Goal: Task Accomplishment & Management: Manage account settings

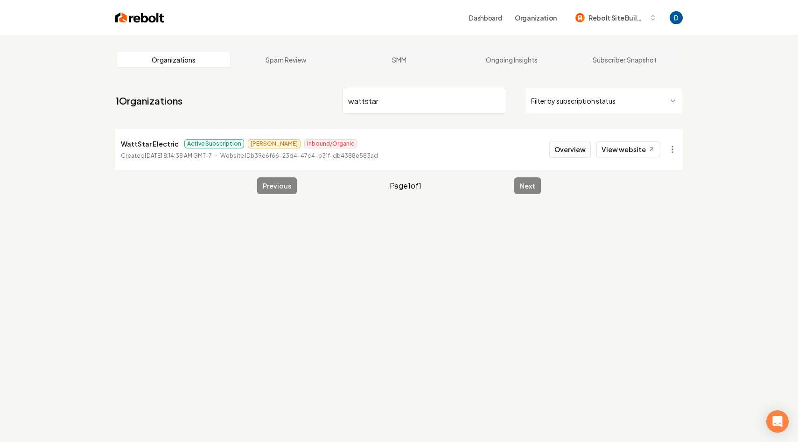
type input "wattstar"
click at [586, 155] on button "Overview" at bounding box center [571, 149] width 42 height 17
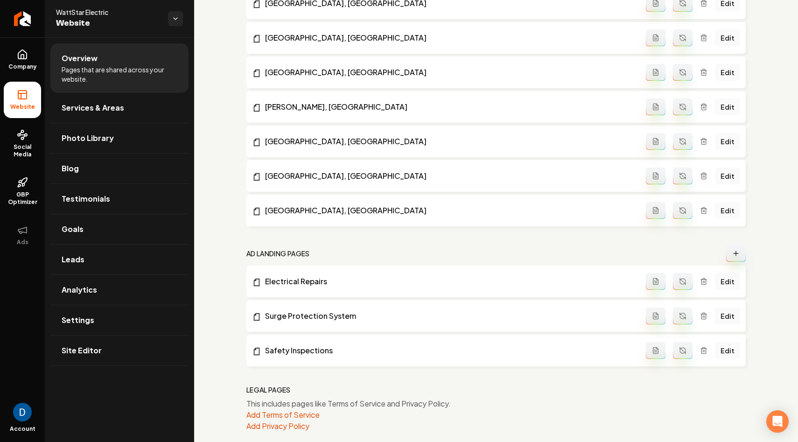
scroll to position [1130, 0]
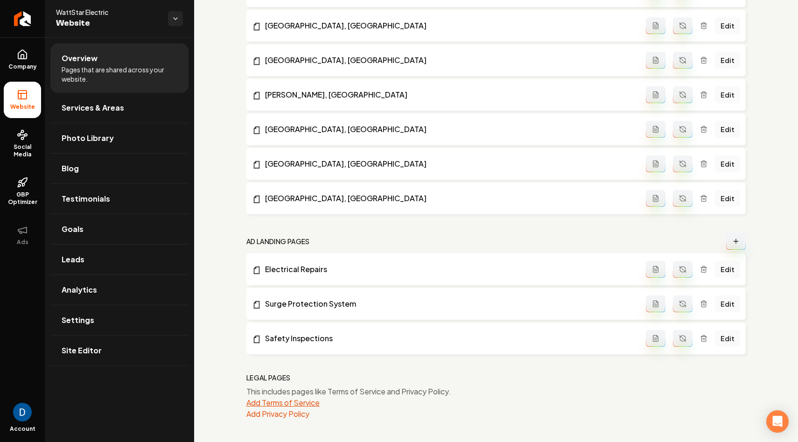
click at [264, 403] on button "Add Terms of Service" at bounding box center [283, 402] width 73 height 11
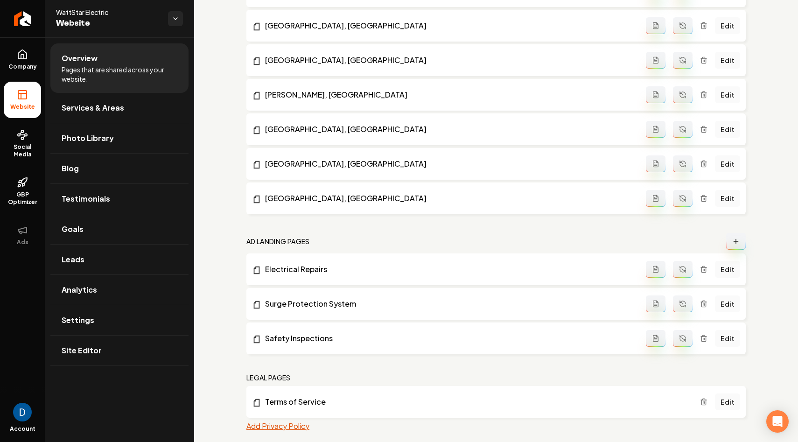
click at [281, 429] on button "Add Privacy Policy" at bounding box center [278, 426] width 63 height 11
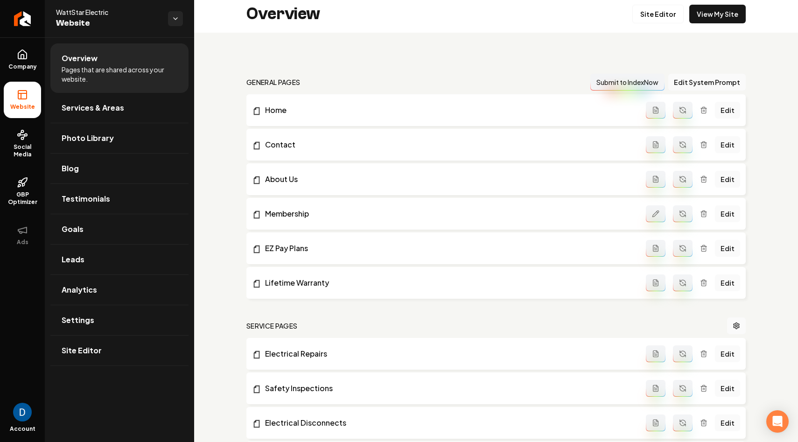
scroll to position [0, 0]
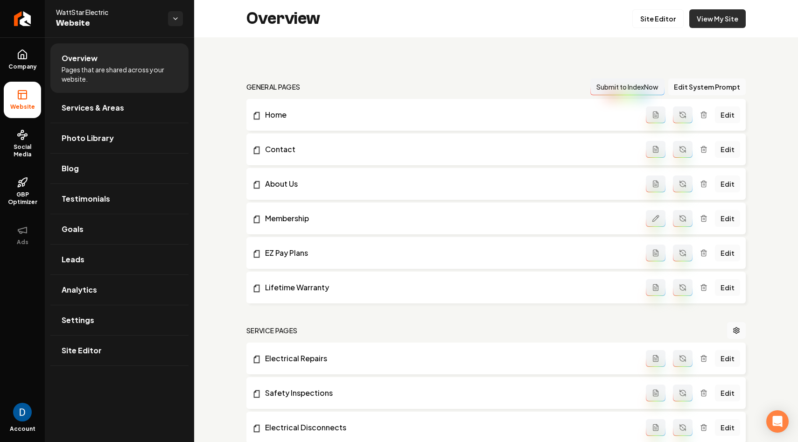
click at [743, 23] on link "View My Site" at bounding box center [718, 18] width 57 height 19
click at [140, 228] on link "Goals" at bounding box center [119, 229] width 138 height 30
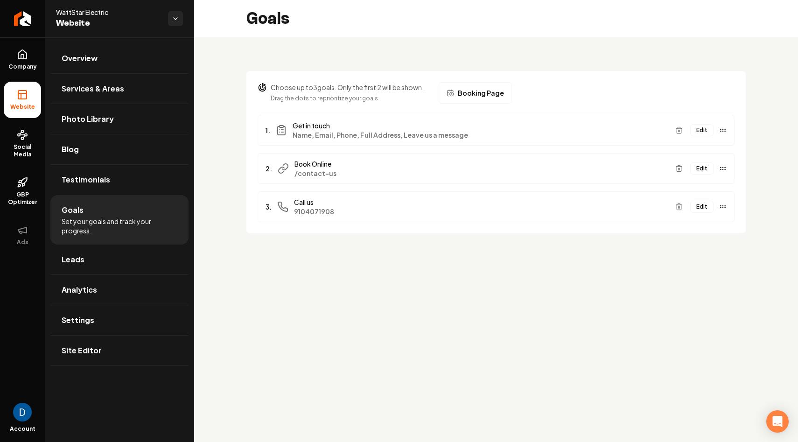
click at [700, 132] on button "Edit" at bounding box center [702, 130] width 23 height 12
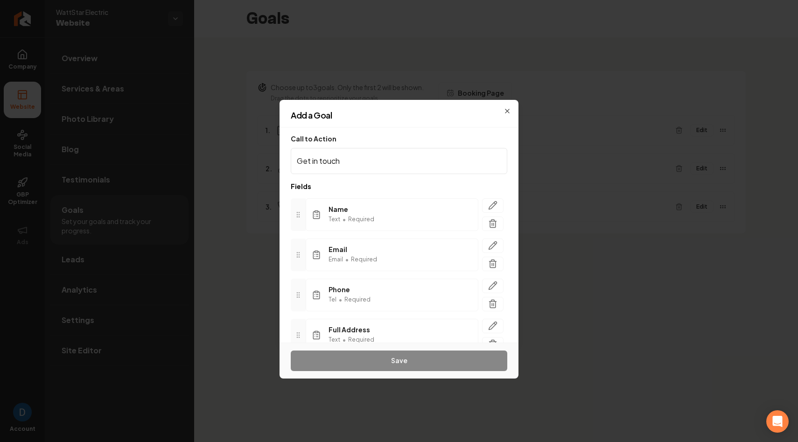
scroll to position [85, 0]
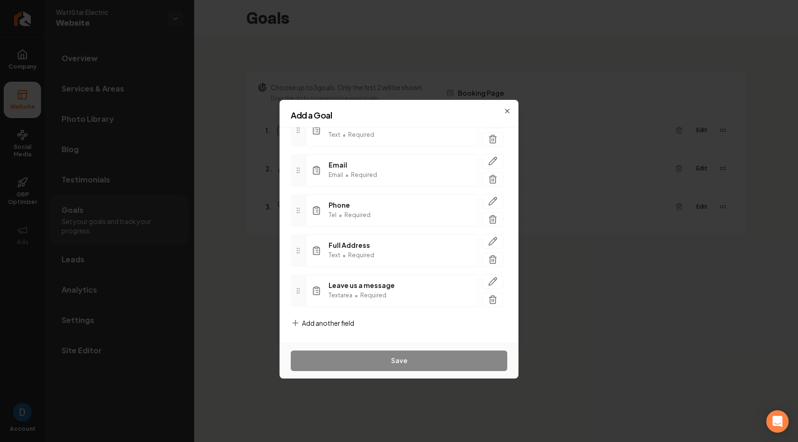
click at [331, 324] on span "Add another field" at bounding box center [328, 322] width 52 height 9
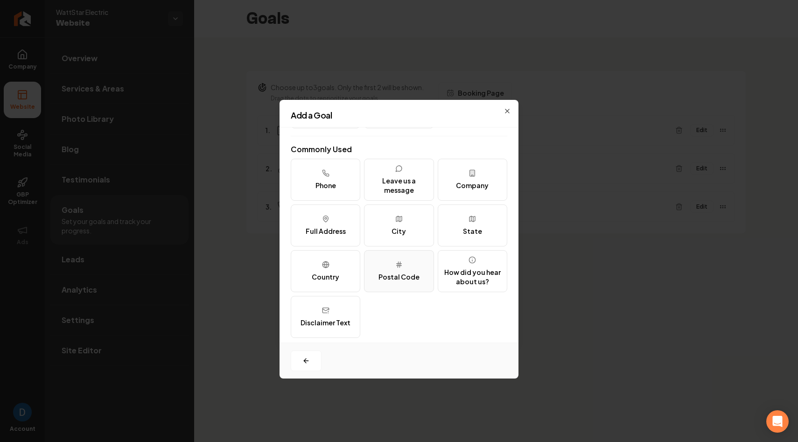
scroll to position [114, 0]
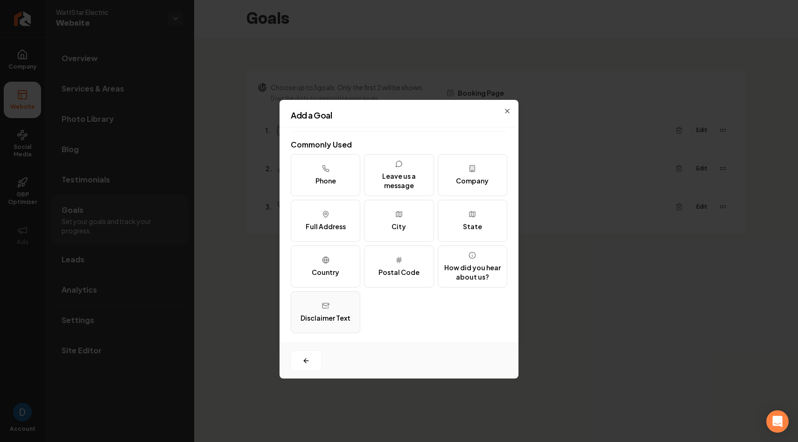
click at [321, 313] on div "Disclaimer Text" at bounding box center [326, 317] width 50 height 9
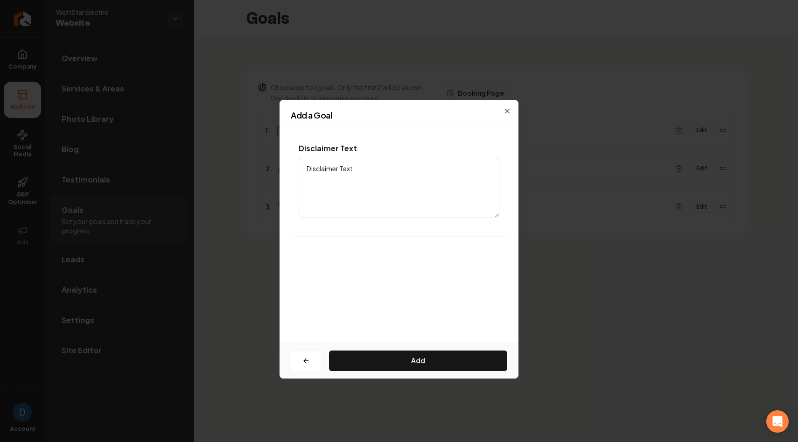
click at [358, 179] on textarea "Disclaimer Text" at bounding box center [399, 188] width 201 height 60
click at [376, 167] on textarea "Disclaimer Text" at bounding box center [399, 188] width 201 height 60
paste textarea "By submitting, you agree to receive text message communication from us per our …"
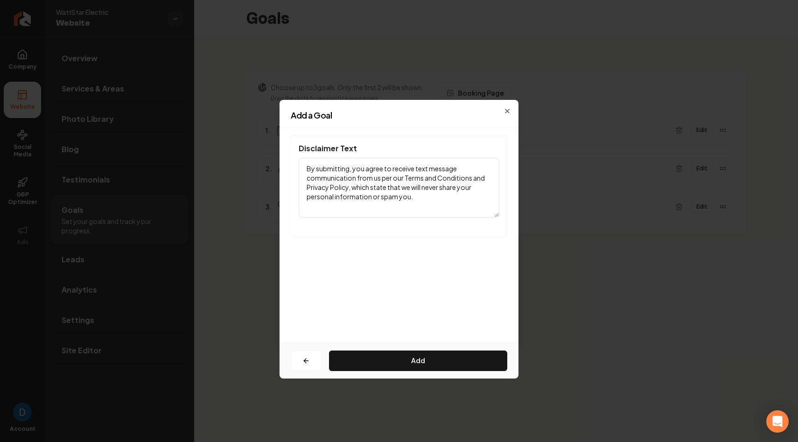
drag, startPoint x: 404, startPoint y: 176, endPoint x: 470, endPoint y: 177, distance: 65.8
click at [470, 177] on textarea "By submitting, you agree to receive text message communication from us per our …" at bounding box center [399, 188] width 201 height 60
type textarea "By submitting, you agree to receive text message communication from us per our …"
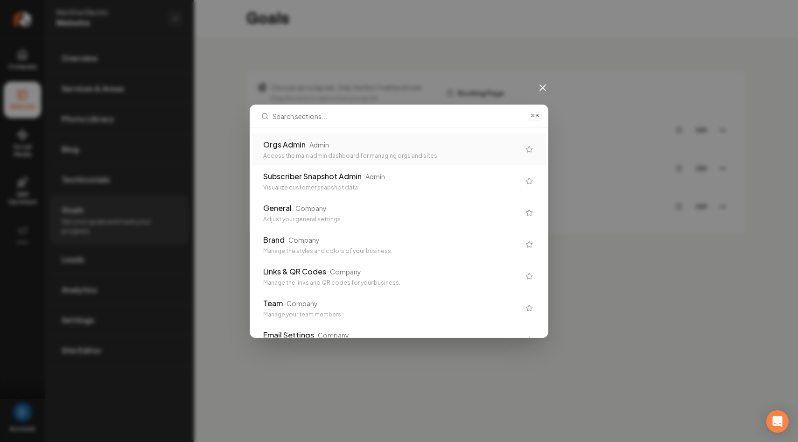
click at [449, 81] on div "⌘ K Orgs Admin Admin Access the main admin dashboard for managing orgs and site…" at bounding box center [399, 221] width 798 height 442
click at [546, 87] on icon at bounding box center [542, 87] width 11 height 11
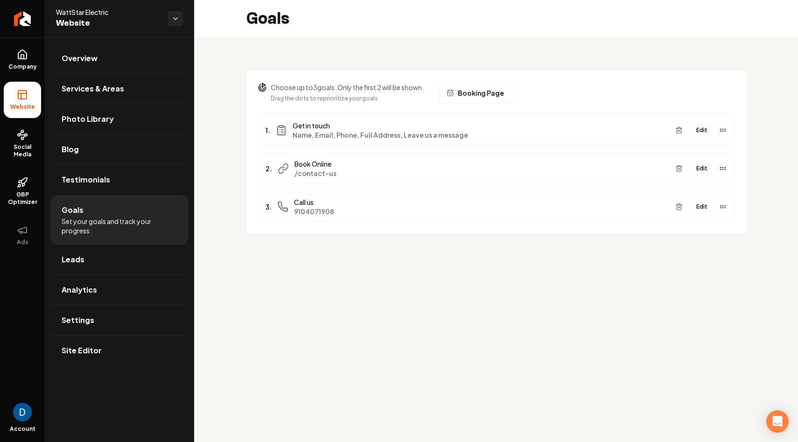
click at [704, 129] on button "Edit" at bounding box center [702, 130] width 23 height 12
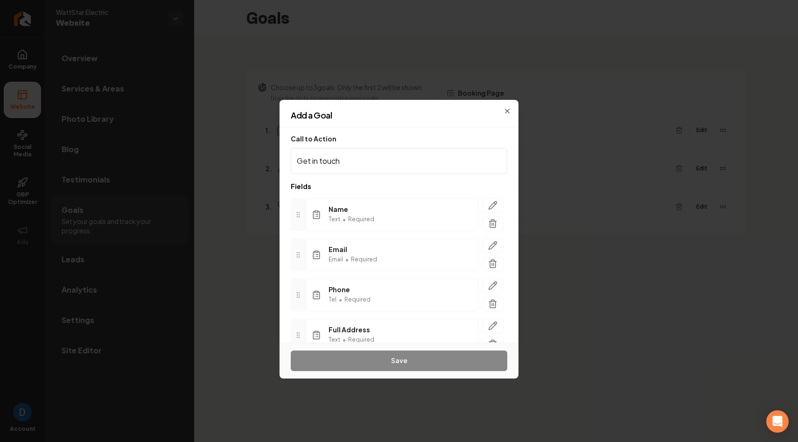
scroll to position [85, 0]
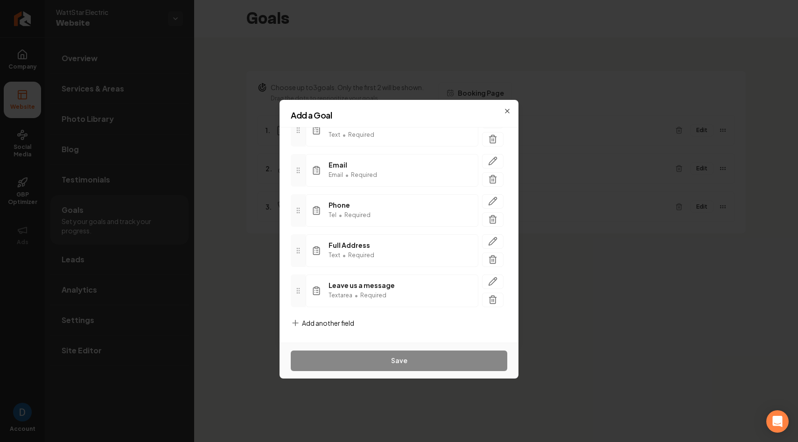
click at [354, 325] on span "Add another field" at bounding box center [328, 322] width 52 height 9
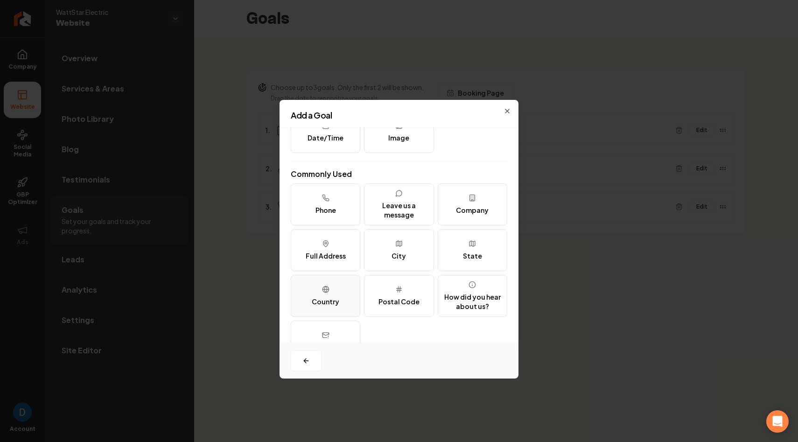
scroll to position [114, 0]
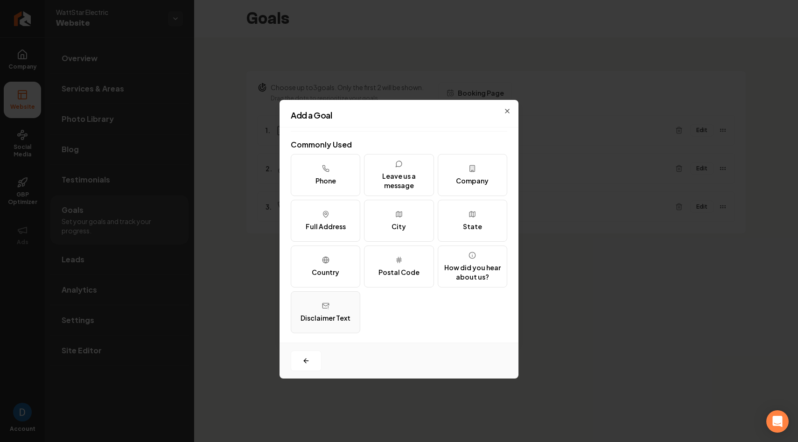
click at [326, 302] on icon at bounding box center [325, 305] width 7 height 7
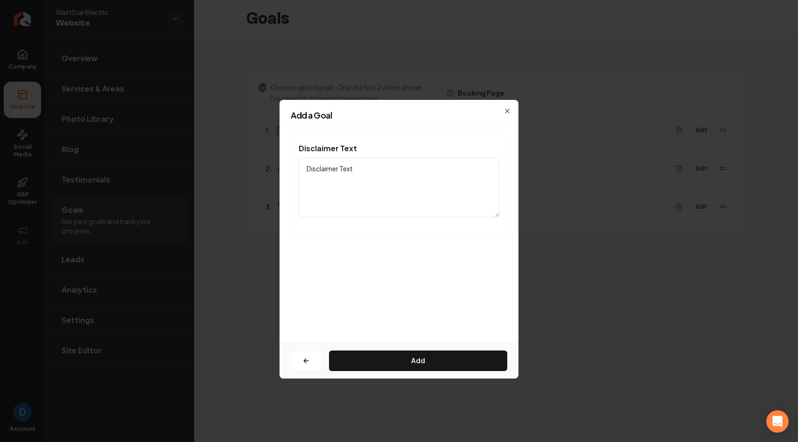
click at [357, 181] on textarea "Disclaimer Text" at bounding box center [399, 188] width 201 height 60
paste textarea "By submitting, you agree to receive text message communication from us per our …"
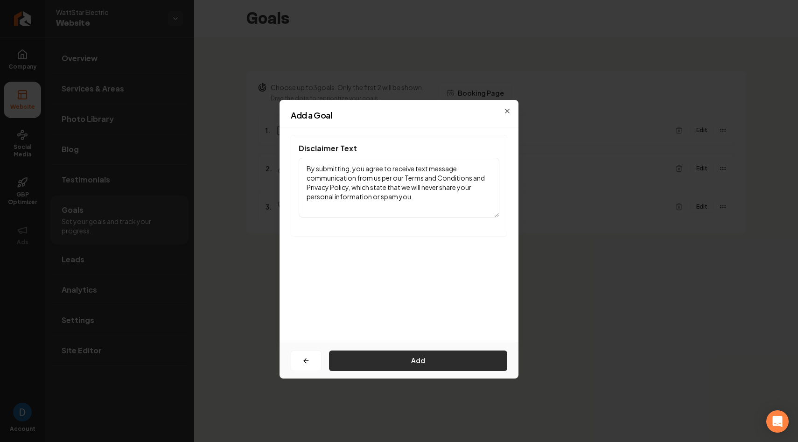
type textarea "By submitting, you agree to receive text message communication from us per our …"
click at [386, 357] on button "Add" at bounding box center [418, 361] width 178 height 21
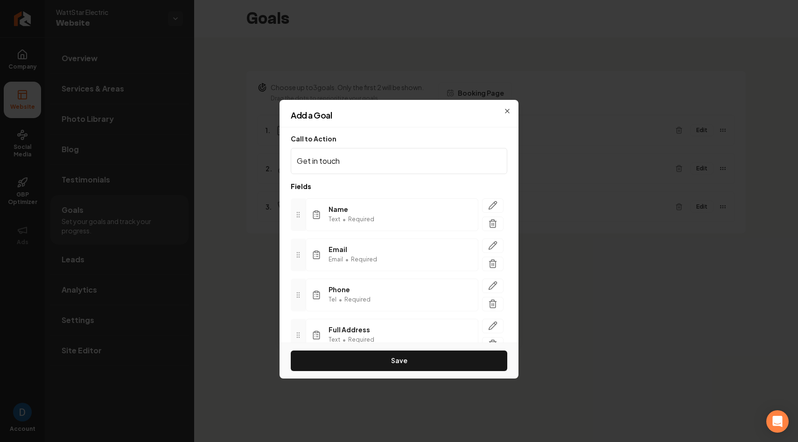
scroll to position [116, 0]
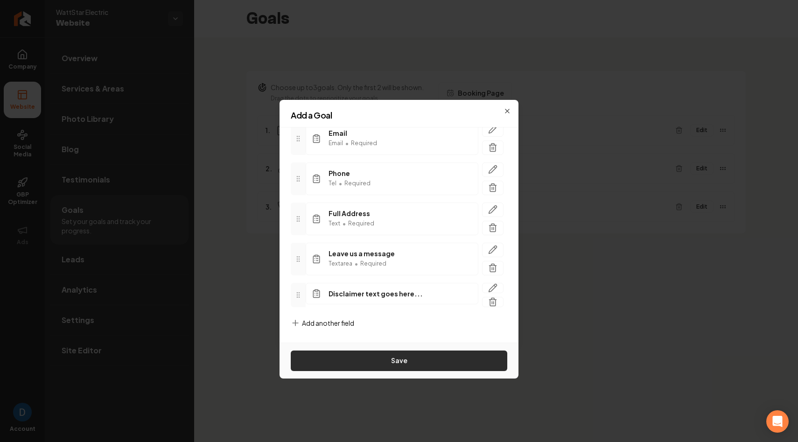
click at [379, 356] on button "Save" at bounding box center [399, 361] width 217 height 21
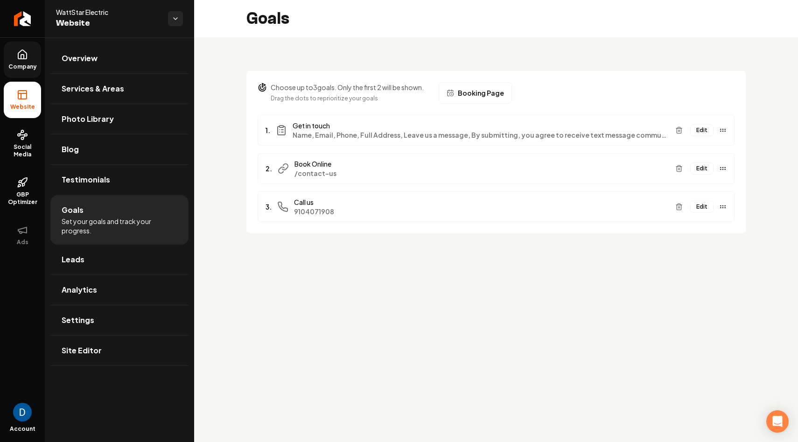
click at [26, 56] on icon at bounding box center [22, 54] width 8 height 9
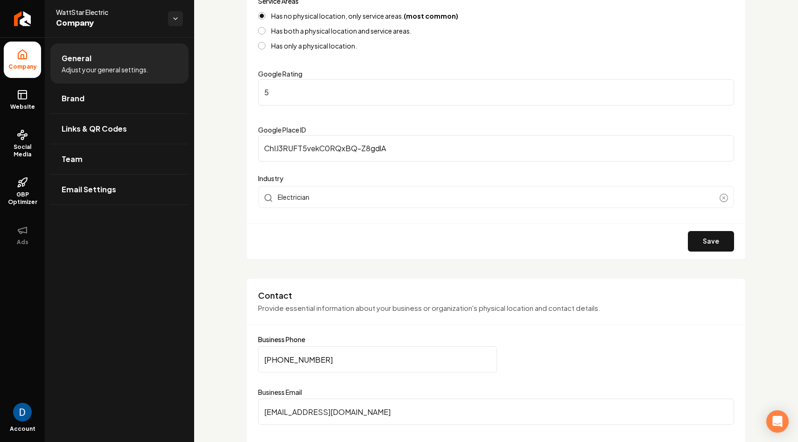
scroll to position [328, 0]
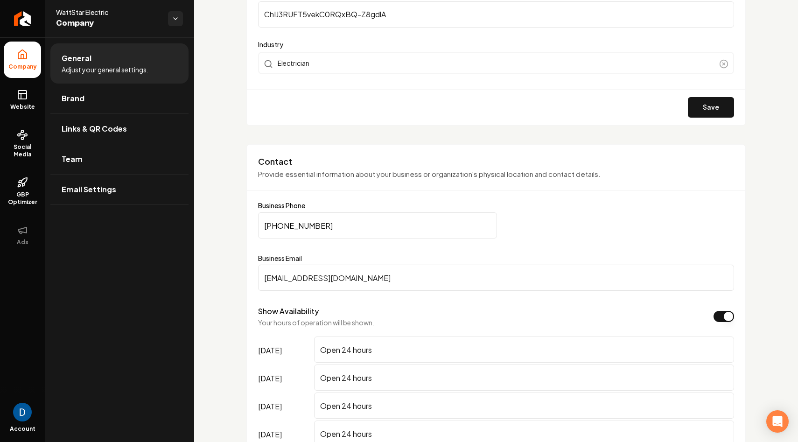
click at [332, 224] on input "(910) 407-1908" at bounding box center [377, 225] width 239 height 26
paste input "887"
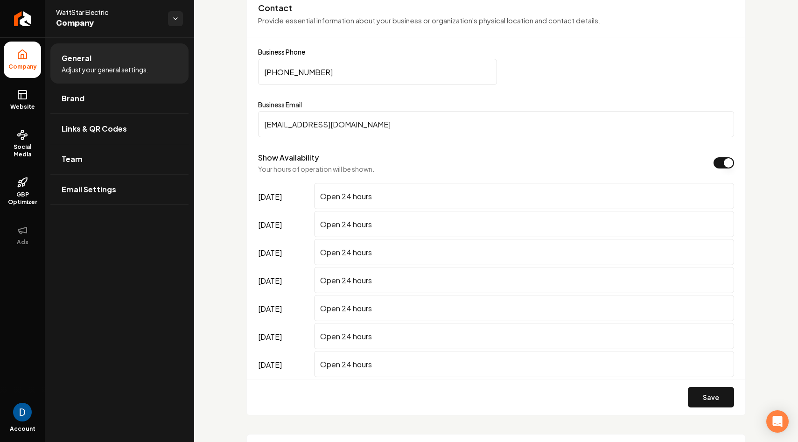
scroll to position [556, 0]
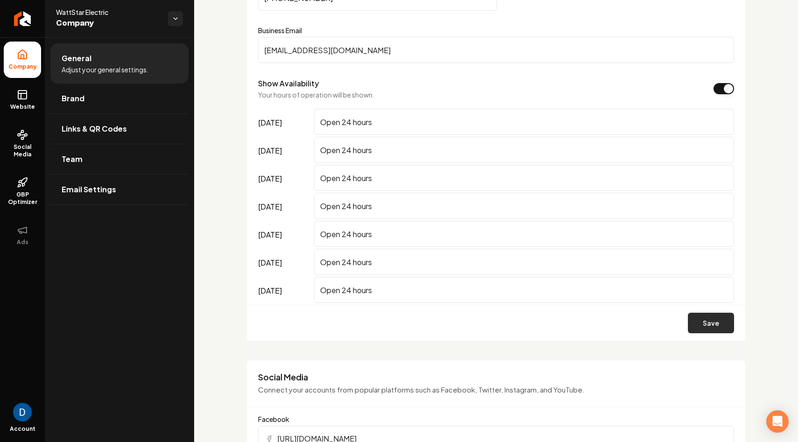
type input "(910) 407-1887"
click at [720, 325] on button "Save" at bounding box center [711, 323] width 46 height 21
click at [14, 105] on span "Website" at bounding box center [23, 106] width 32 height 7
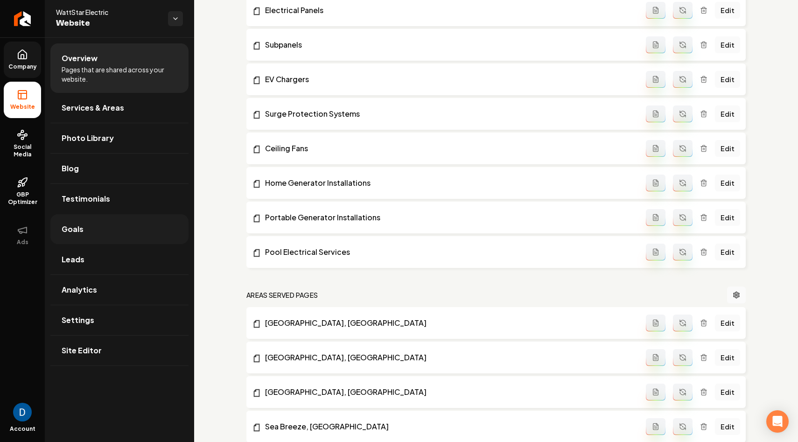
click at [132, 226] on link "Goals" at bounding box center [119, 229] width 138 height 30
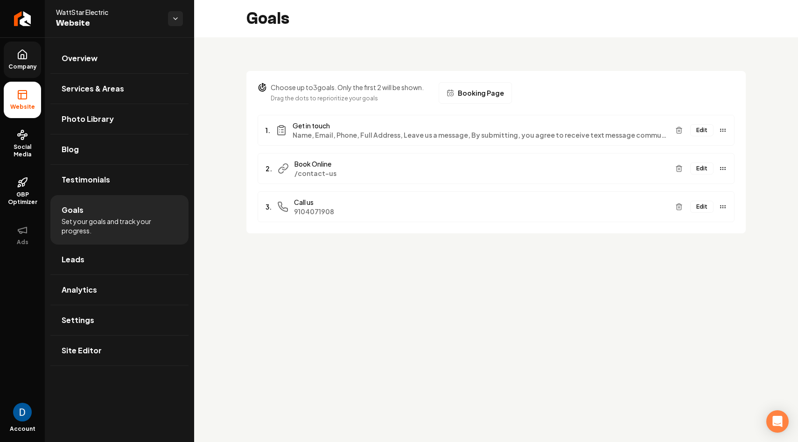
click at [700, 207] on button "Edit" at bounding box center [702, 207] width 23 height 12
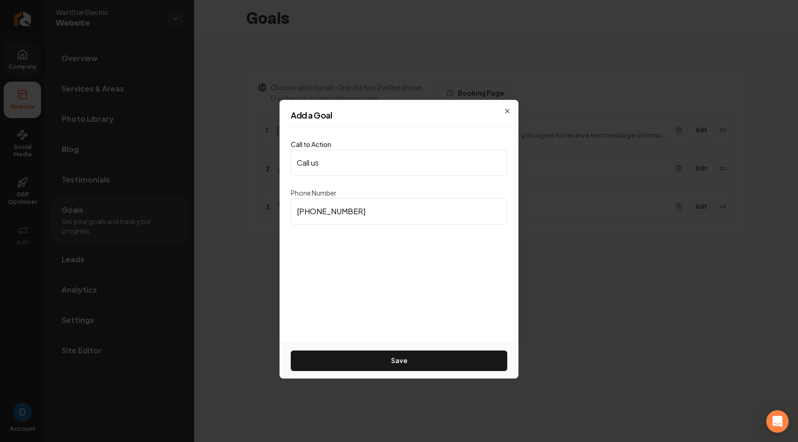
click at [416, 214] on input "(910) 407-1908" at bounding box center [399, 211] width 217 height 26
paste input "887"
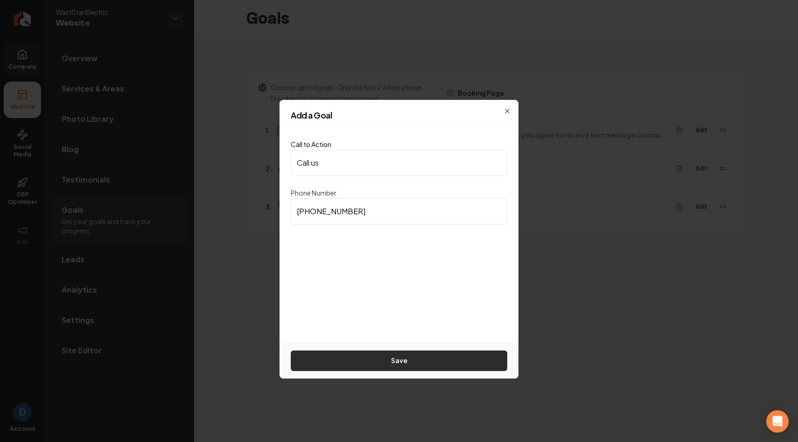
type input "(910) 407-1887"
click at [435, 361] on button "Save" at bounding box center [399, 361] width 217 height 21
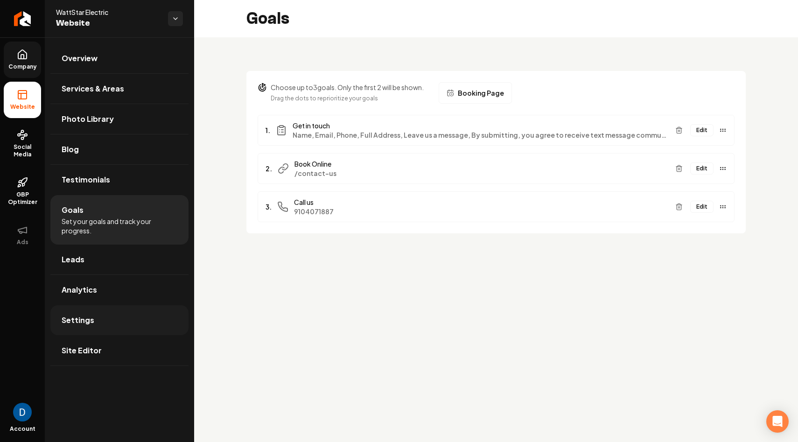
click at [106, 326] on link "Settings" at bounding box center [119, 320] width 138 height 30
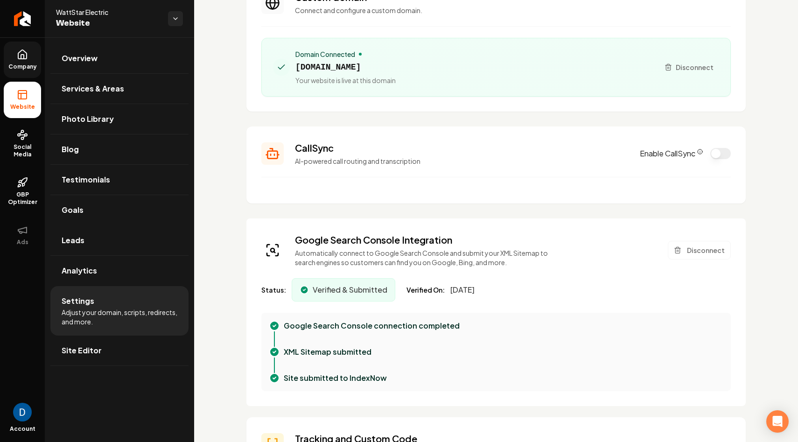
scroll to position [71, 0]
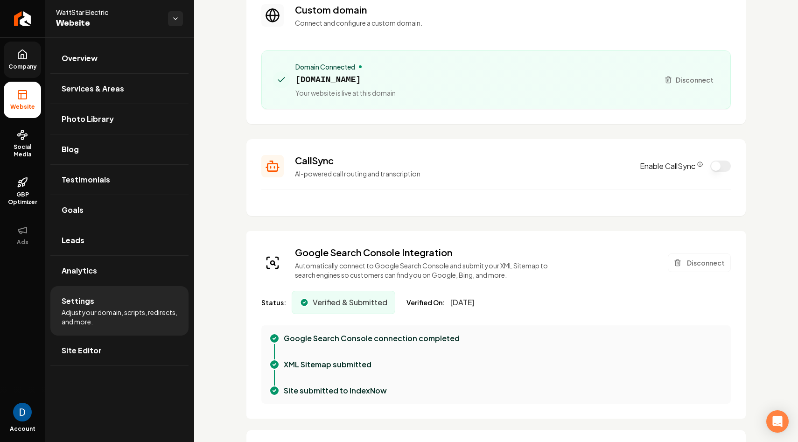
click at [718, 167] on button "Enable CallSync" at bounding box center [721, 166] width 21 height 11
click at [619, 173] on p "AI-powered call routing and transcription" at bounding box center [462, 173] width 334 height 9
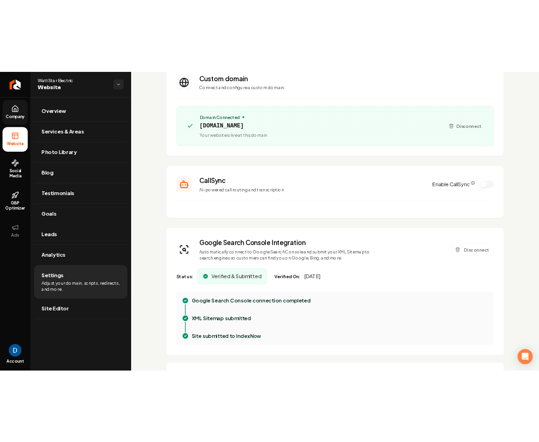
scroll to position [0, 0]
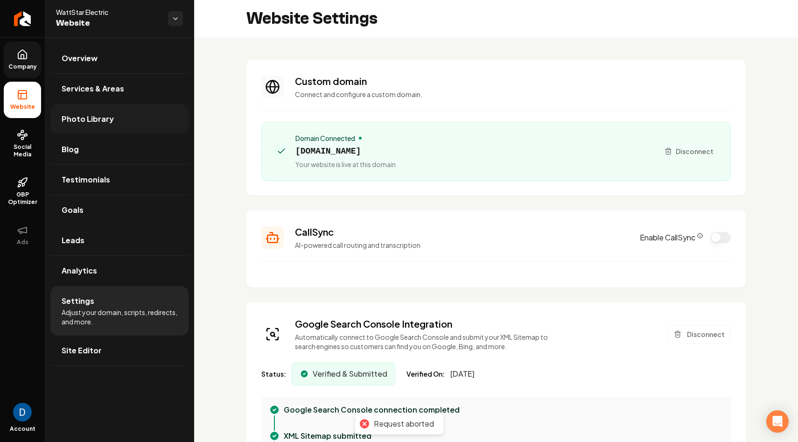
click at [85, 111] on link "Photo Library" at bounding box center [119, 119] width 138 height 30
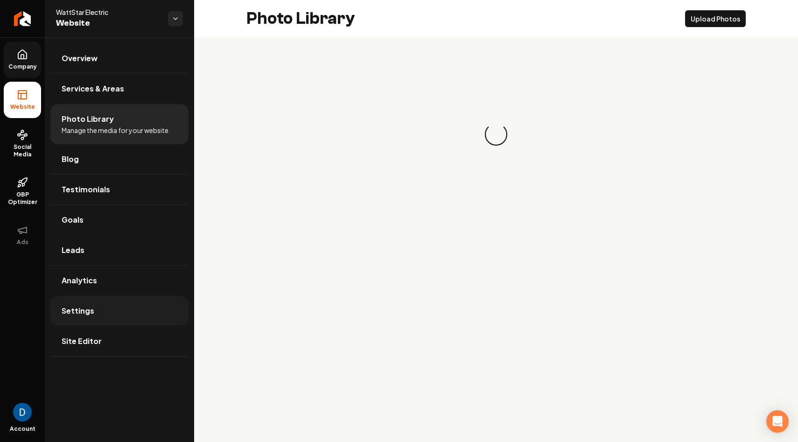
click at [109, 308] on link "Settings" at bounding box center [119, 311] width 138 height 30
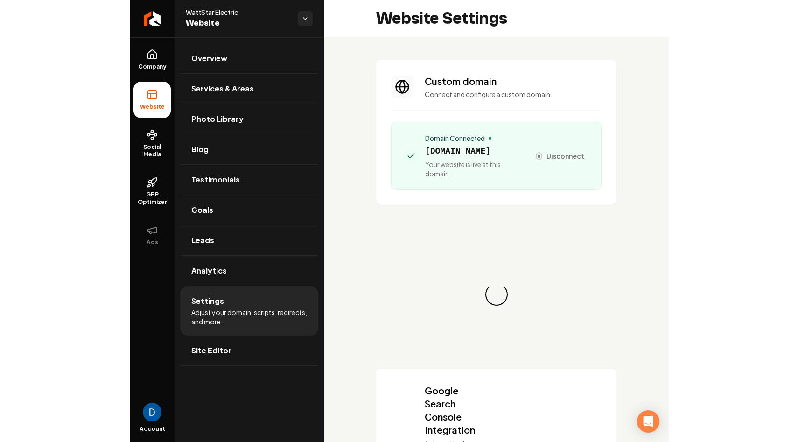
scroll to position [84, 0]
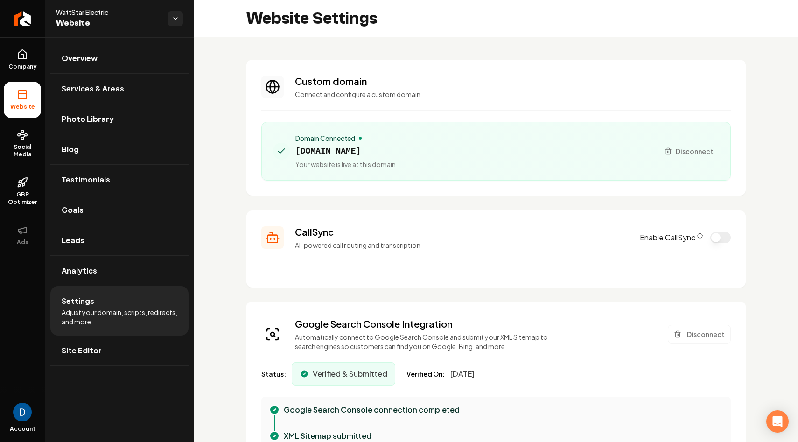
click at [539, 239] on button "Enable CallSync" at bounding box center [721, 237] width 21 height 11
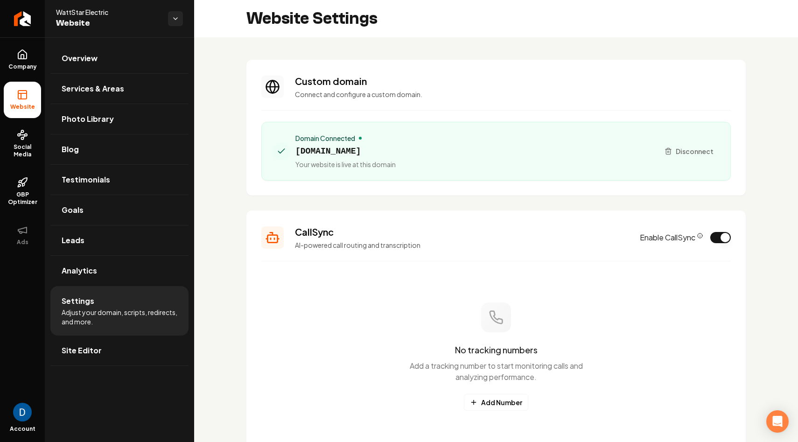
scroll to position [68, 0]
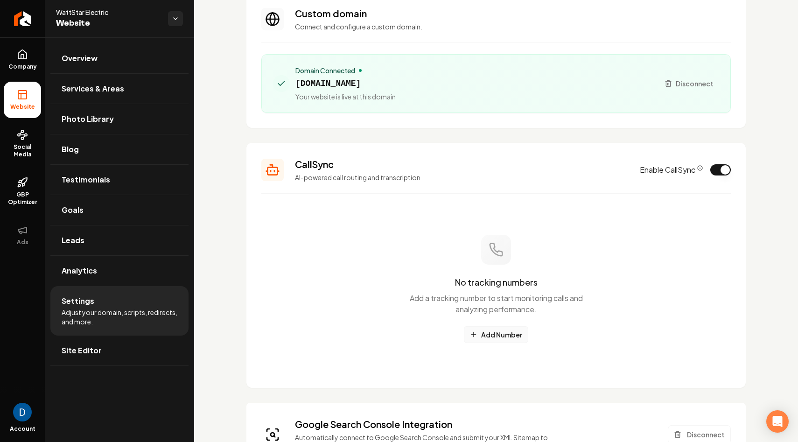
click at [504, 337] on button "Add Number" at bounding box center [496, 334] width 64 height 17
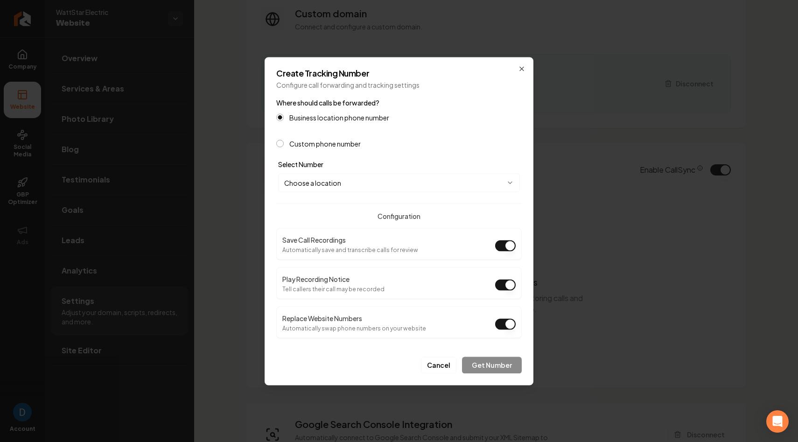
click at [330, 116] on label "Business location phone number" at bounding box center [340, 117] width 100 height 7
click at [284, 116] on button "Business location phone number" at bounding box center [279, 116] width 7 height 7
click at [316, 176] on div "**********" at bounding box center [399, 175] width 246 height 34
click at [316, 181] on body "Company Website Social Media GBP Optimizer Ads Account WattStar Electric Websit…" at bounding box center [399, 221] width 798 height 442
select select "**********"
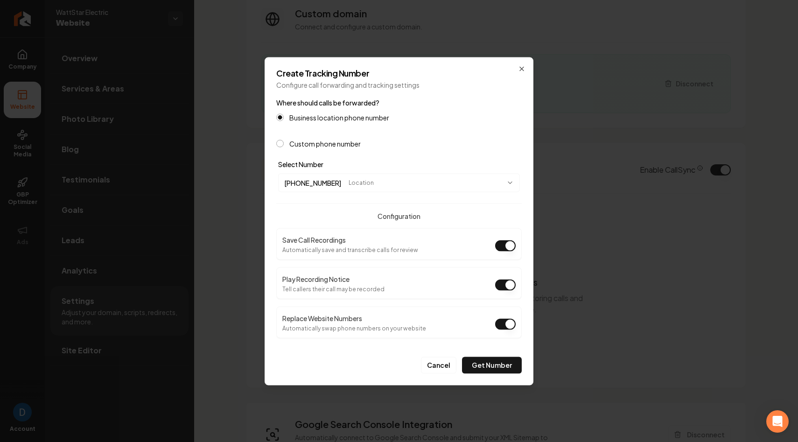
click at [506, 283] on button "Play Recording Notice" at bounding box center [505, 284] width 21 height 11
click at [492, 366] on button "Get Number" at bounding box center [492, 365] width 60 height 17
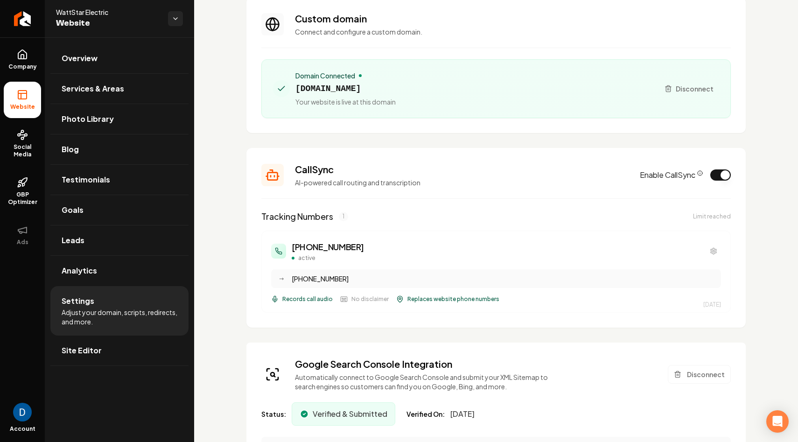
scroll to position [62, 0]
click at [333, 255] on div "(910) 807-9725 active" at bounding box center [328, 251] width 72 height 21
click at [338, 246] on h3 "(910) 807-9725" at bounding box center [328, 247] width 72 height 13
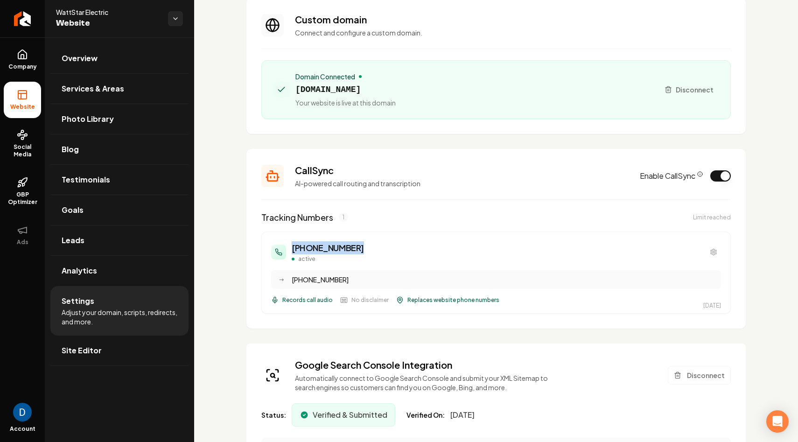
copy h3 "(910) 807-9725"
click at [122, 217] on link "Goals" at bounding box center [119, 210] width 138 height 30
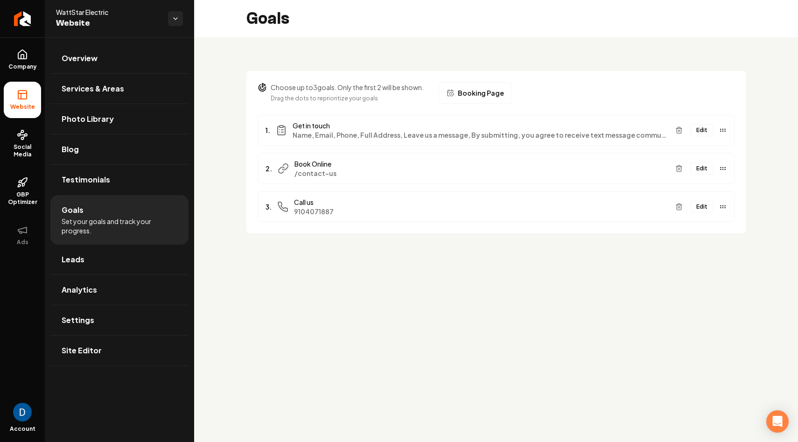
click at [539, 209] on button "Edit" at bounding box center [702, 207] width 23 height 12
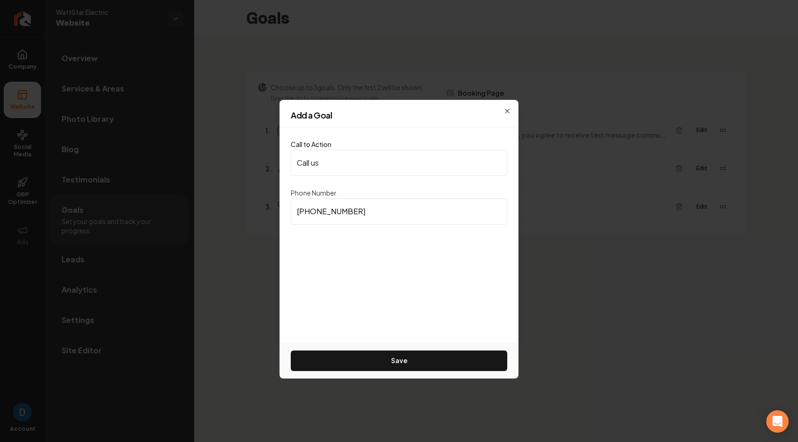
click at [421, 217] on input "(910) 407-1887" at bounding box center [399, 211] width 217 height 26
click at [421, 218] on input "(910) 407-1887" at bounding box center [399, 211] width 217 height 26
paste input "807-9725"
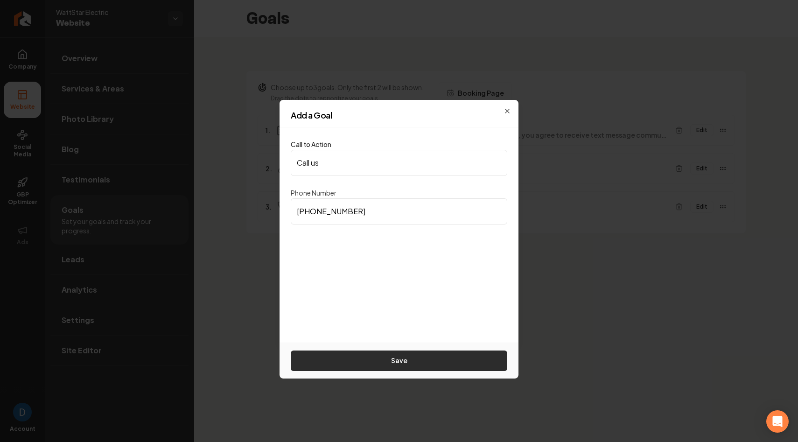
type input "(910) 807-9725"
click at [420, 361] on button "Save" at bounding box center [399, 361] width 217 height 21
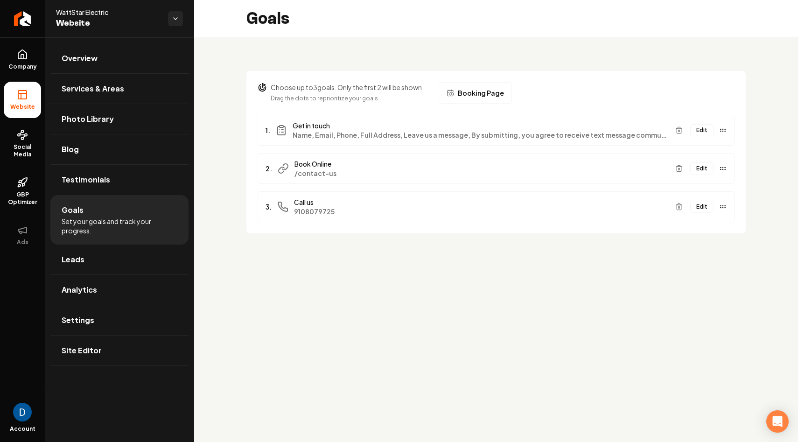
drag, startPoint x: 122, startPoint y: 323, endPoint x: 225, endPoint y: 285, distance: 109.5
click at [122, 323] on link "Settings" at bounding box center [119, 320] width 138 height 30
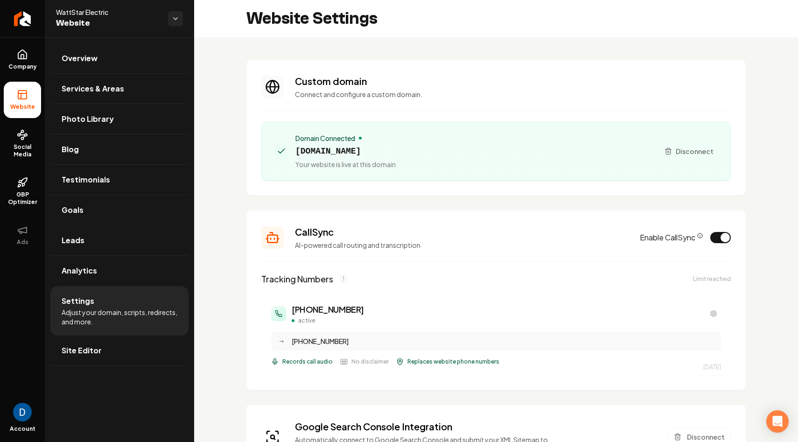
scroll to position [84, 0]
click at [132, 347] on link "Site Editor" at bounding box center [119, 351] width 138 height 30
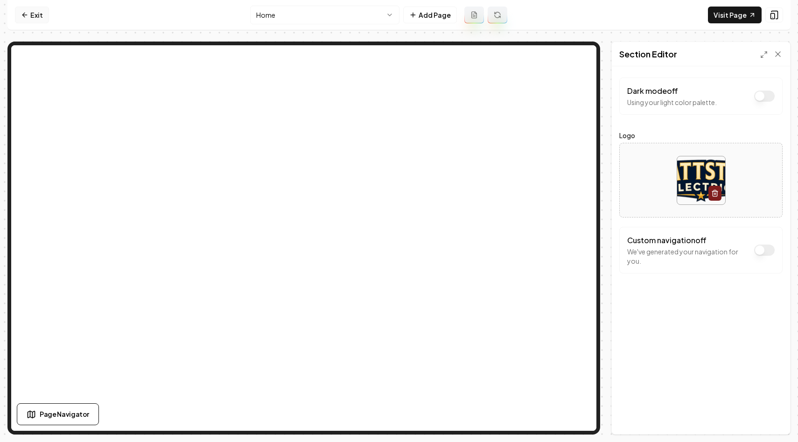
click at [42, 14] on link "Exit" at bounding box center [32, 15] width 34 height 17
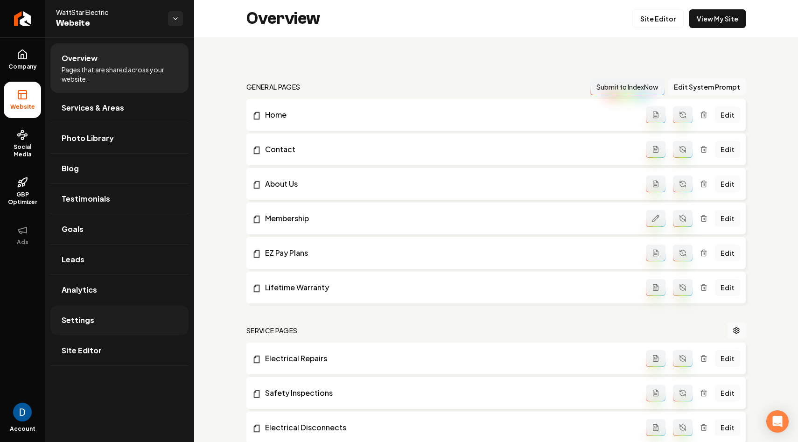
click at [137, 314] on link "Settings" at bounding box center [119, 320] width 138 height 30
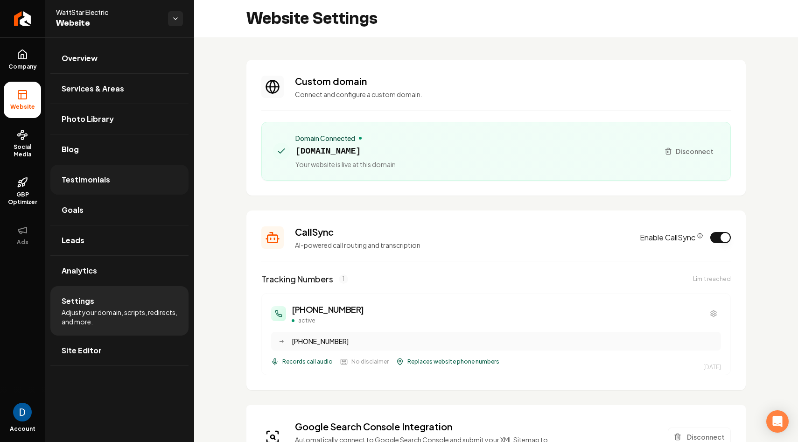
scroll to position [84, 0]
click at [121, 203] on link "Goals" at bounding box center [119, 210] width 138 height 30
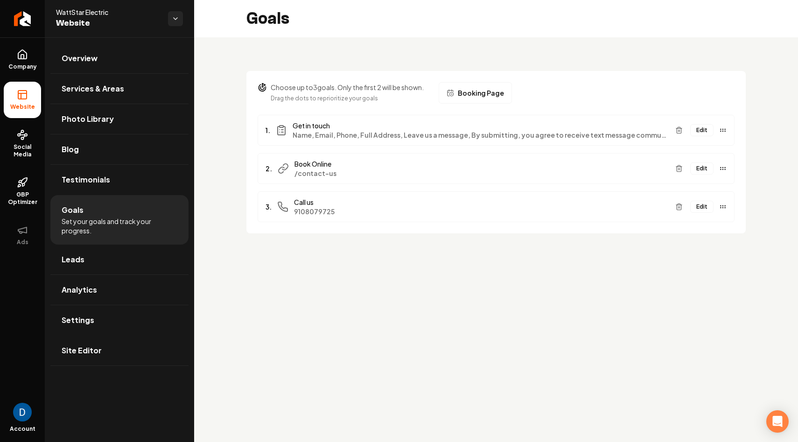
click at [539, 127] on button "Edit" at bounding box center [702, 130] width 23 height 12
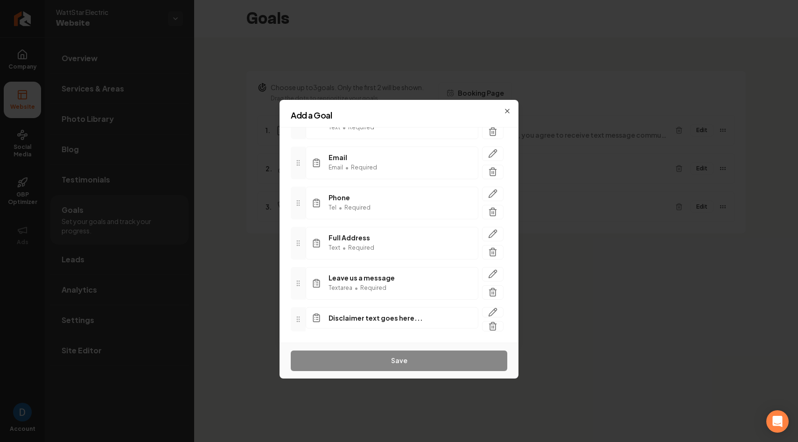
scroll to position [116, 0]
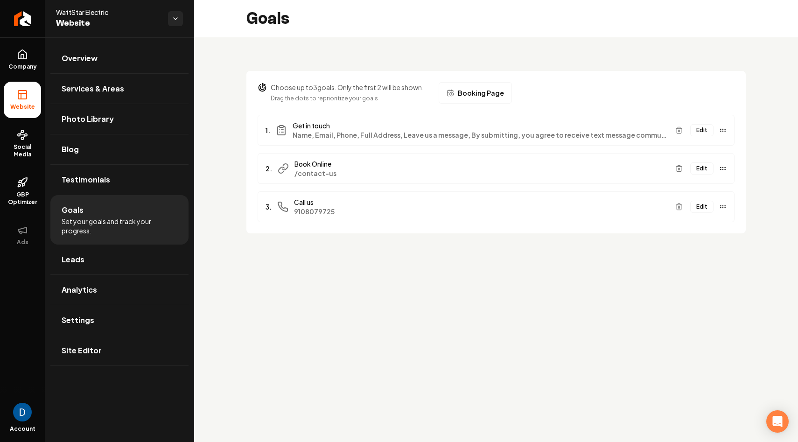
click at [539, 172] on button "Edit" at bounding box center [702, 168] width 23 height 12
click at [468, 97] on span "Booking Page" at bounding box center [481, 92] width 46 height 9
click at [104, 7] on div "WattStar Electric Website" at bounding box center [119, 18] width 149 height 37
click at [101, 14] on span "WattStar Electric" at bounding box center [108, 11] width 105 height 9
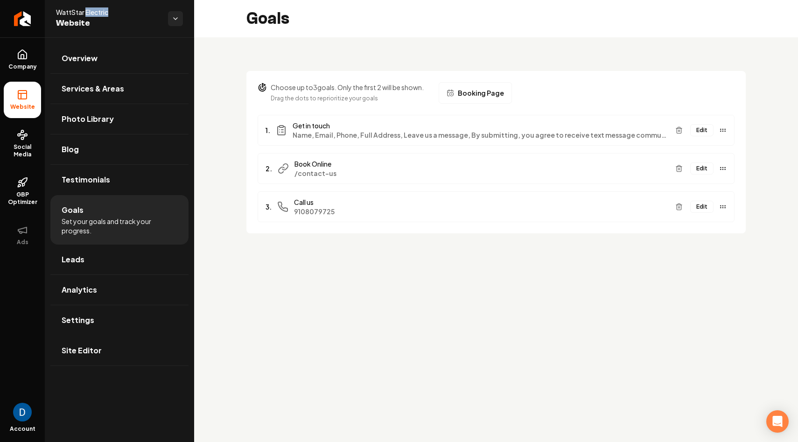
click at [101, 14] on span "WattStar Electric" at bounding box center [108, 11] width 105 height 9
copy span "WattStar Electric"
click at [122, 318] on link "Settings" at bounding box center [119, 320] width 138 height 30
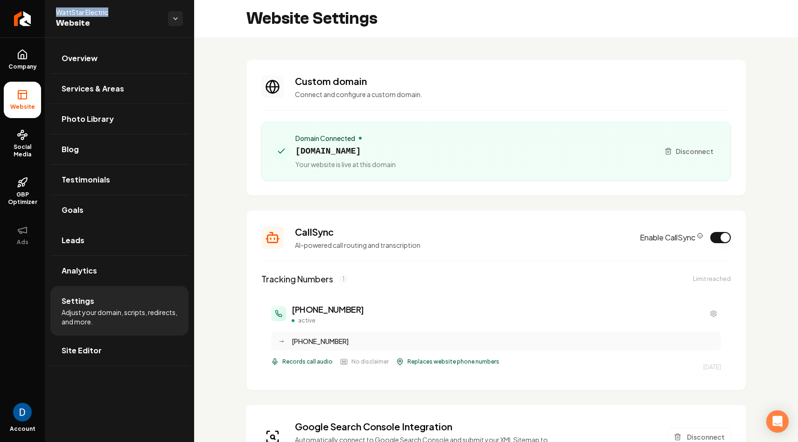
scroll to position [84, 0]
click at [333, 304] on h3 "(910) 807-9725" at bounding box center [328, 309] width 72 height 13
copy h3 "(910) 807-9725"
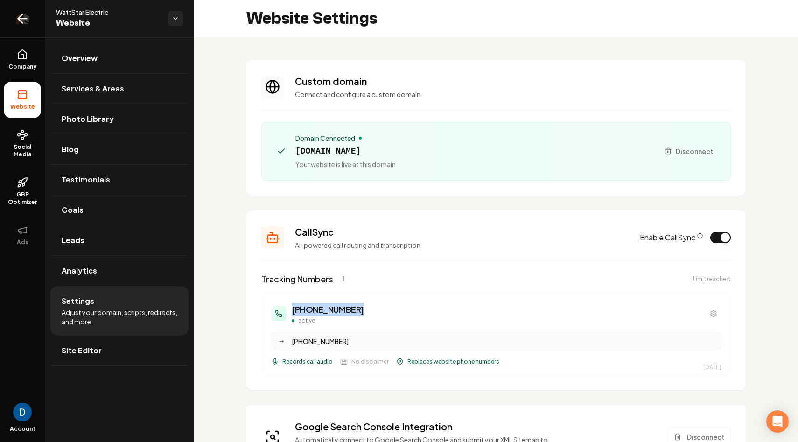
click at [23, 24] on icon "Return to dashboard" at bounding box center [22, 18] width 15 height 15
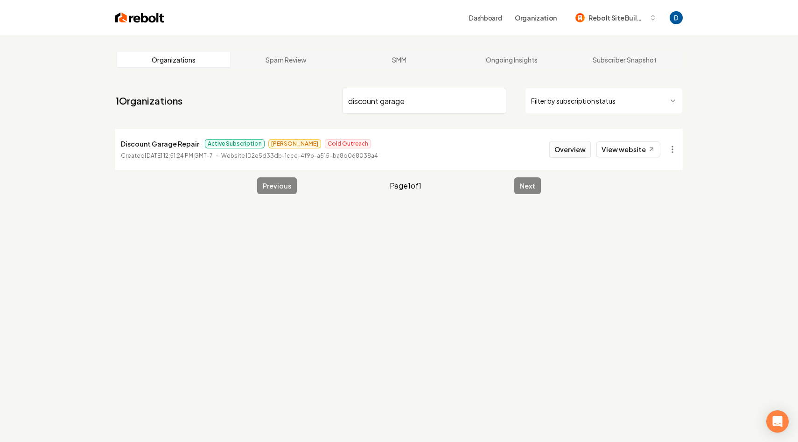
type input "discount garage"
click at [539, 144] on button "Overview" at bounding box center [571, 149] width 42 height 17
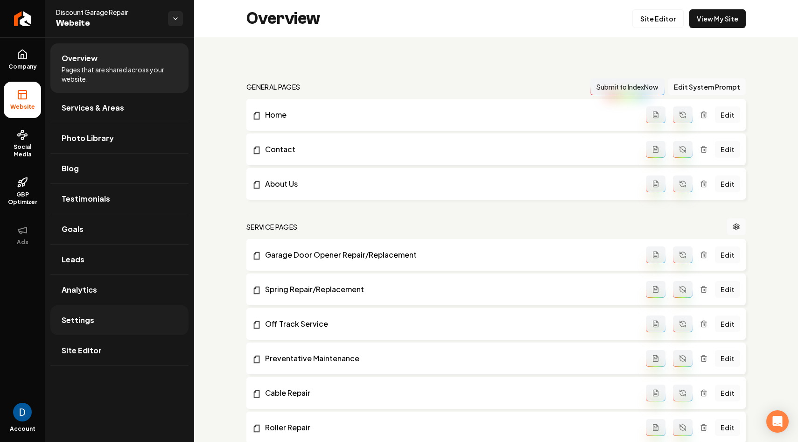
click at [110, 317] on link "Settings" at bounding box center [119, 320] width 138 height 30
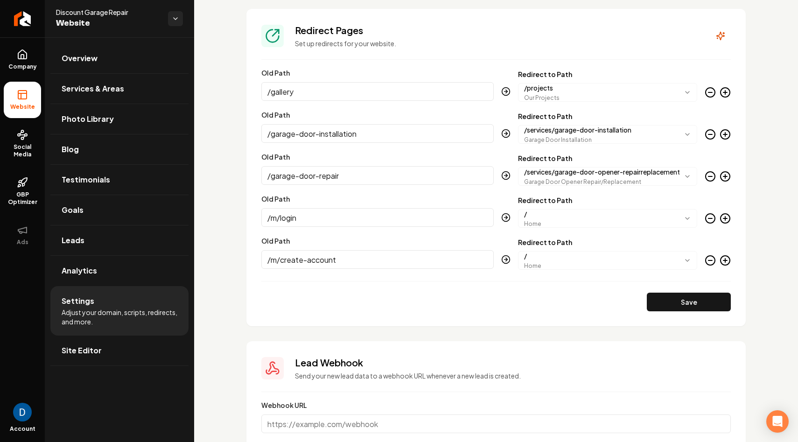
scroll to position [916, 0]
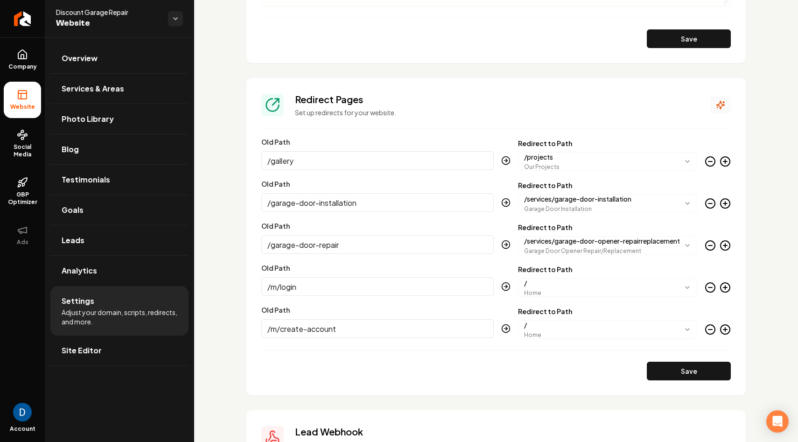
click at [539, 106] on icon "Main content area" at bounding box center [721, 105] width 8 height 8
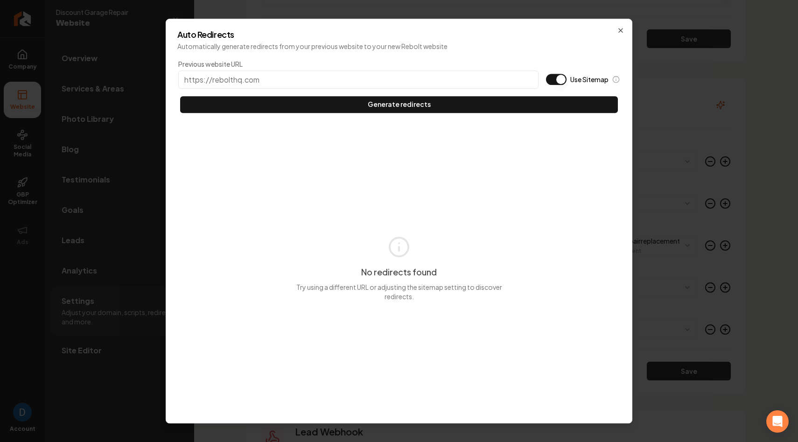
click at [539, 75] on label "Use Sitemap" at bounding box center [590, 79] width 38 height 9
click at [539, 75] on button "Use Sitemap" at bounding box center [556, 79] width 21 height 11
click at [539, 26] on div "Auto Redirects Automatically generate redirects from your previous website to y…" at bounding box center [399, 221] width 467 height 405
click at [539, 28] on icon "button" at bounding box center [620, 30] width 7 height 7
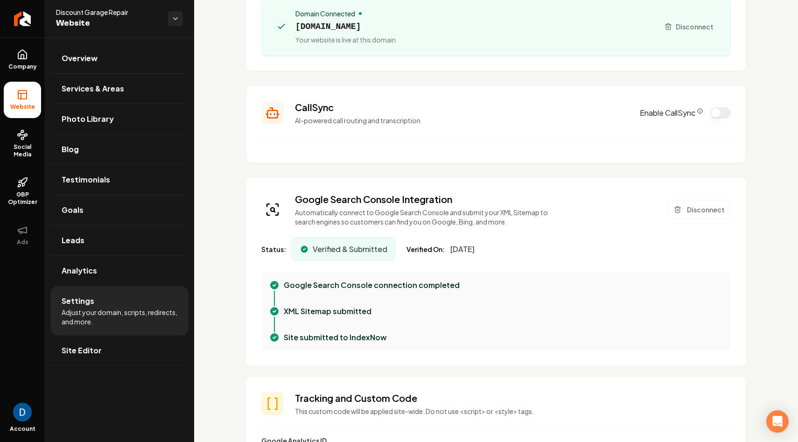
scroll to position [0, 0]
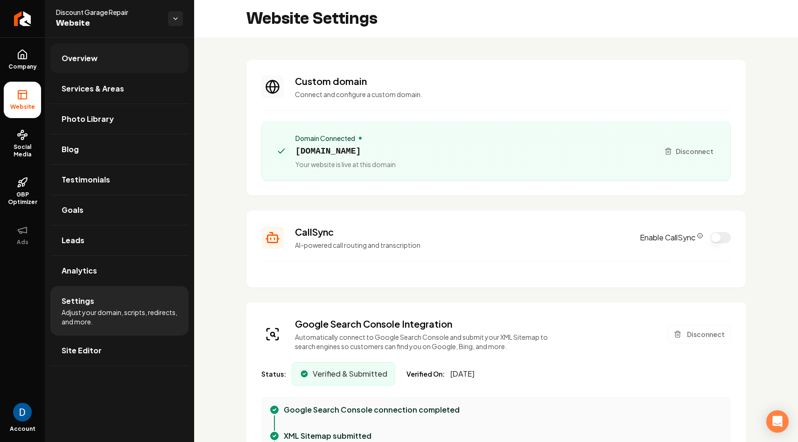
click at [86, 61] on span "Overview" at bounding box center [80, 58] width 36 height 11
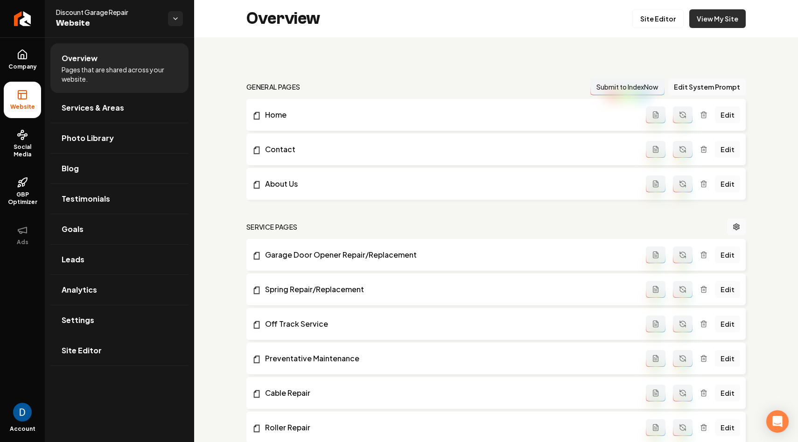
click at [539, 23] on link "View My Site" at bounding box center [718, 18] width 57 height 19
click at [141, 342] on link "Site Editor" at bounding box center [119, 351] width 138 height 30
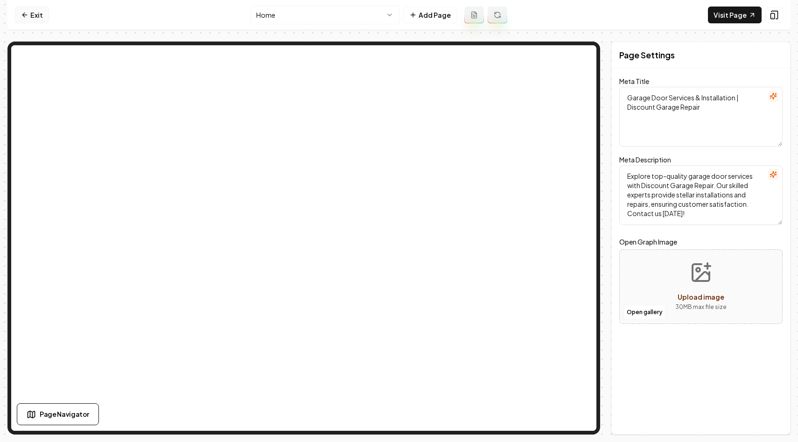
click at [21, 12] on icon at bounding box center [24, 14] width 7 height 7
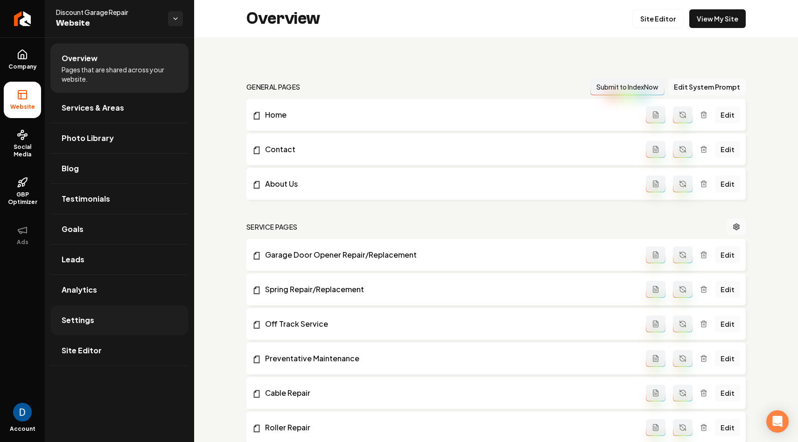
click at [144, 319] on link "Settings" at bounding box center [119, 320] width 138 height 30
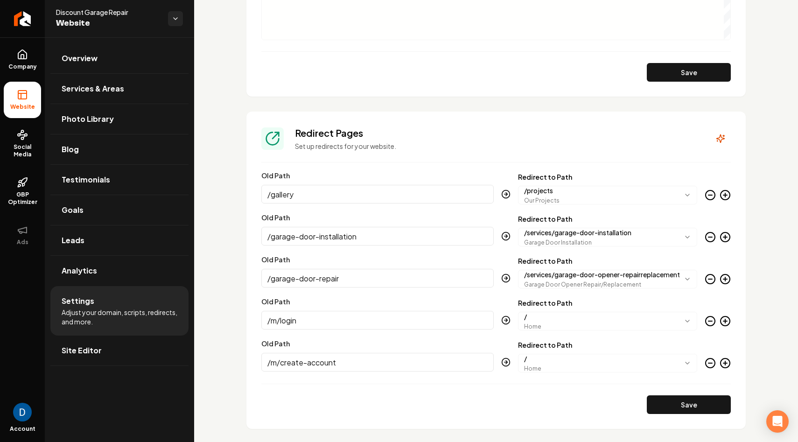
scroll to position [870, 0]
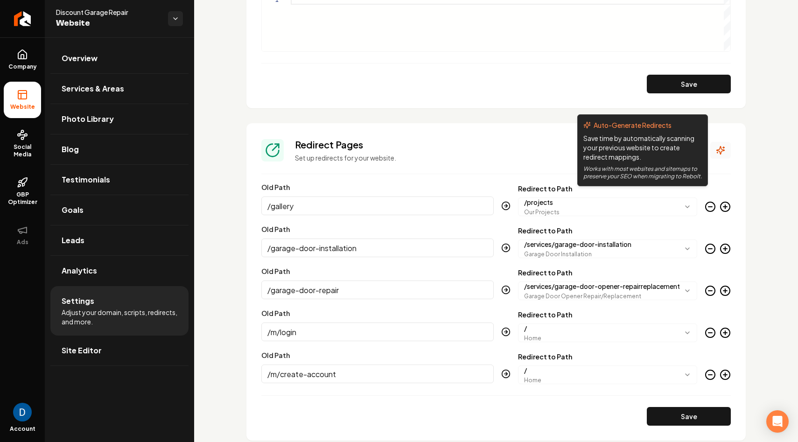
click at [539, 148] on icon "Main content area" at bounding box center [720, 150] width 9 height 9
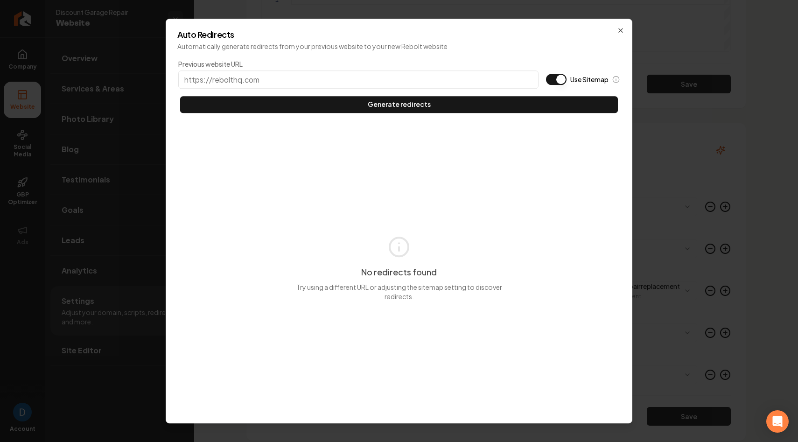
click at [539, 78] on label "Use Sitemap" at bounding box center [590, 79] width 38 height 9
click at [539, 78] on button "Use Sitemap" at bounding box center [556, 79] width 21 height 11
type button "on"
click at [377, 82] on input "Previous website URL" at bounding box center [358, 80] width 360 height 18
paste input "https://discountgaragerepair.com/"
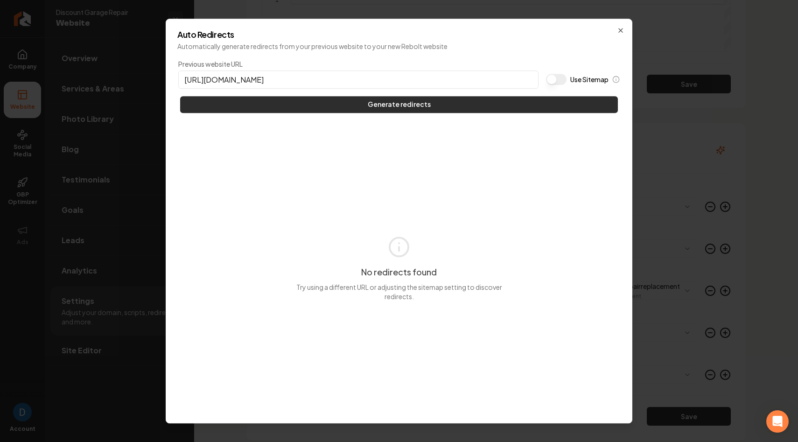
type input "https://discountgaragerepair.com/"
click at [405, 109] on button "Generate redirects" at bounding box center [399, 104] width 438 height 17
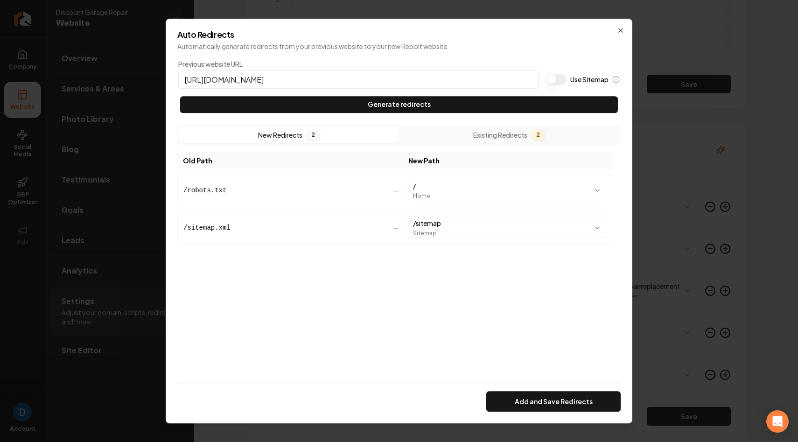
click at [539, 397] on button "Add and Save Redirects" at bounding box center [554, 401] width 134 height 21
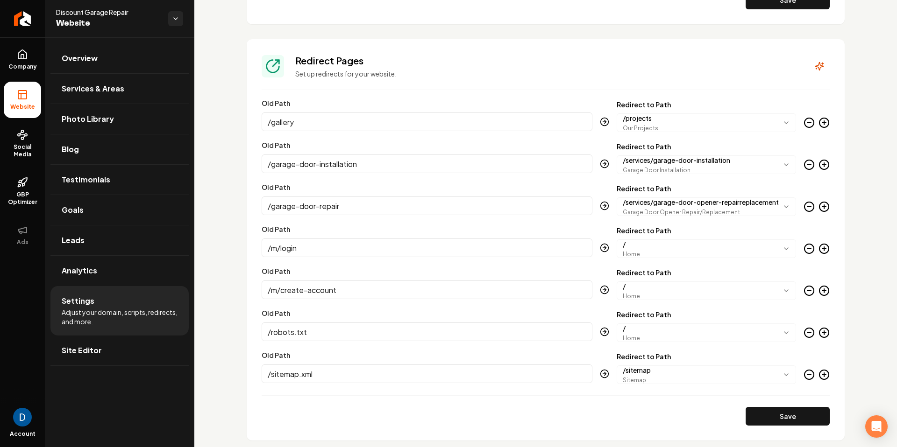
scroll to position [957, 0]
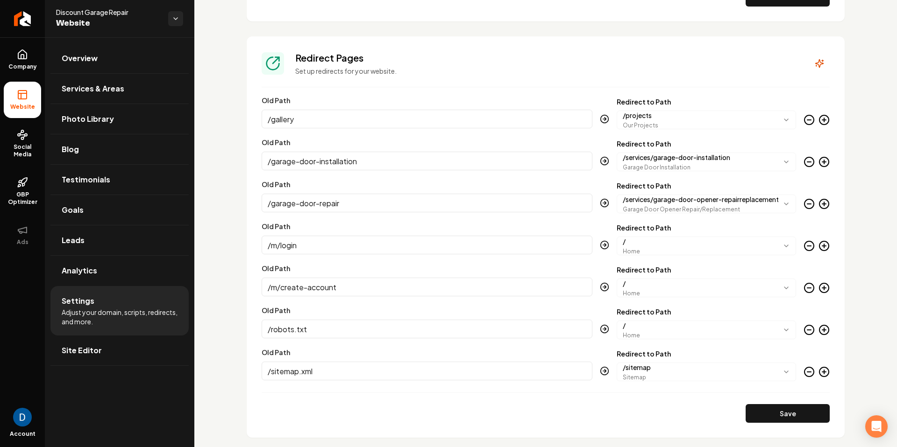
click at [539, 69] on section "**********" at bounding box center [546, 237] width 598 height 402
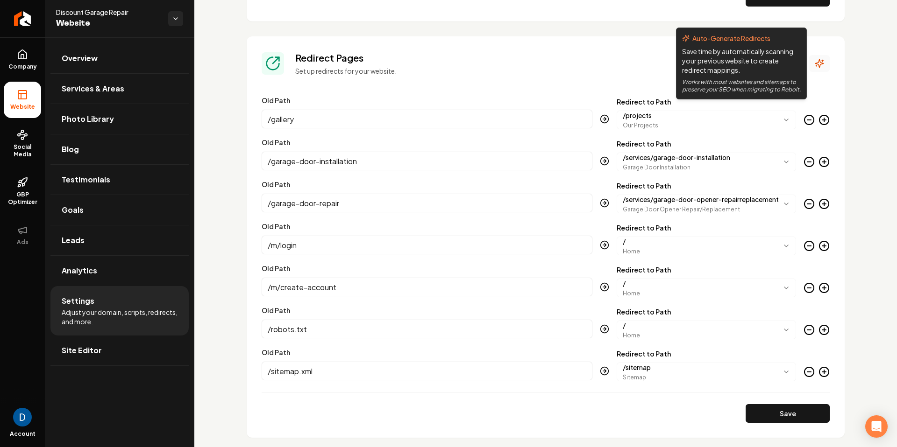
click at [539, 59] on icon "Main content area" at bounding box center [818, 63] width 9 height 9
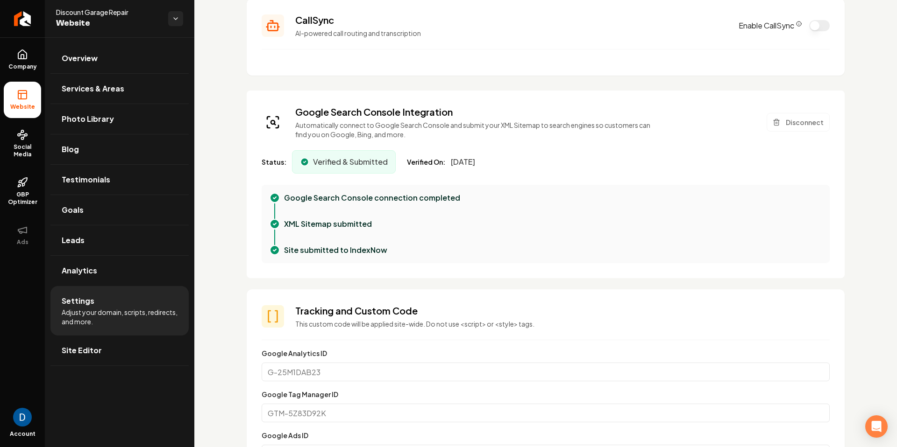
scroll to position [0, 0]
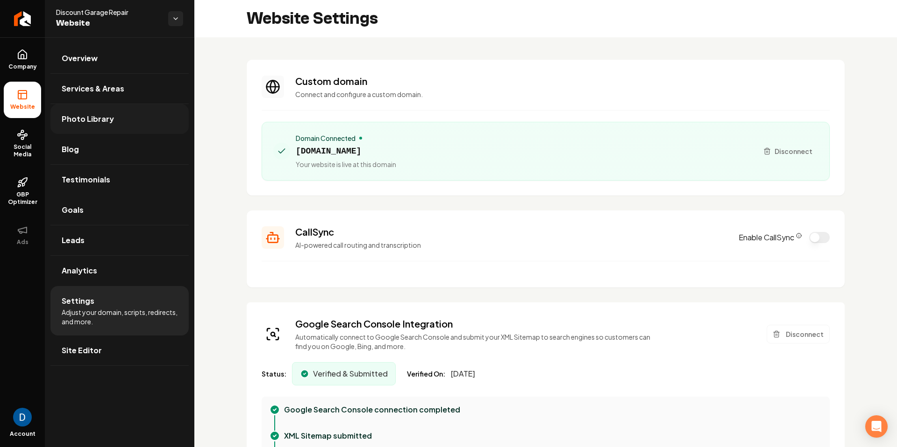
click at [98, 132] on link "Photo Library" at bounding box center [119, 119] width 138 height 30
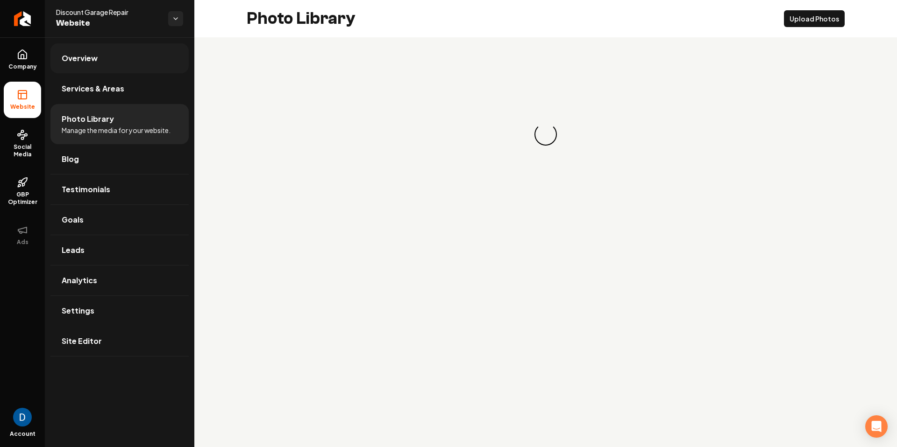
click at [90, 54] on span "Overview" at bounding box center [80, 58] width 36 height 11
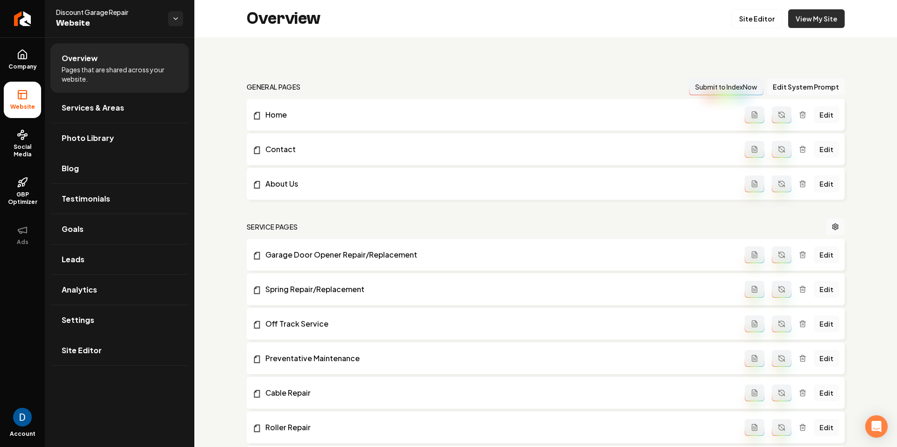
click at [539, 16] on link "View My Site" at bounding box center [816, 18] width 57 height 19
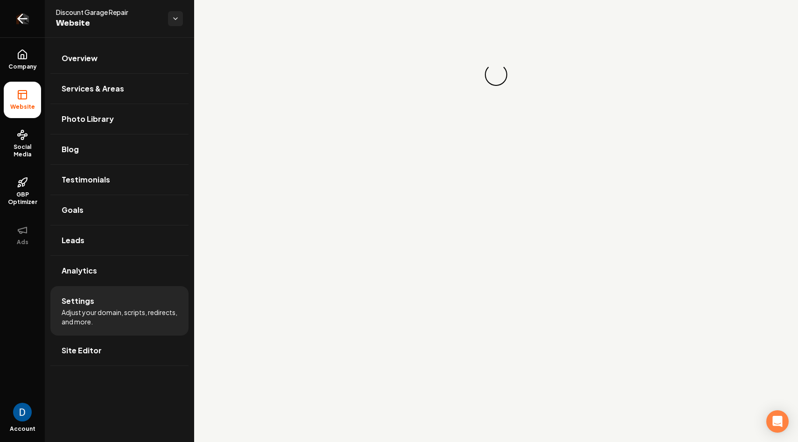
click at [27, 23] on icon "Return to dashboard" at bounding box center [22, 18] width 15 height 15
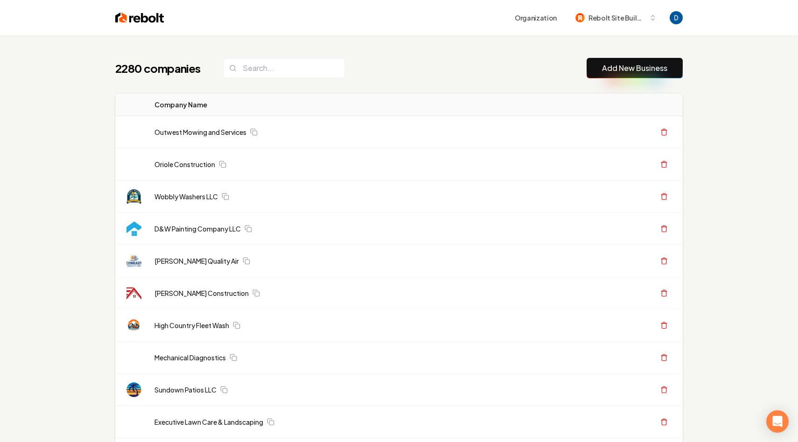
click at [61, 21] on header "Organization Rebolt Site Builder" at bounding box center [399, 17] width 798 height 35
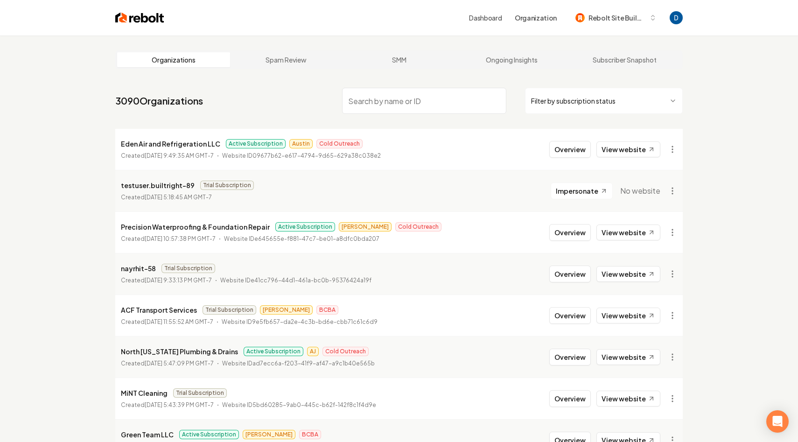
click at [391, 99] on input "search" at bounding box center [424, 101] width 164 height 26
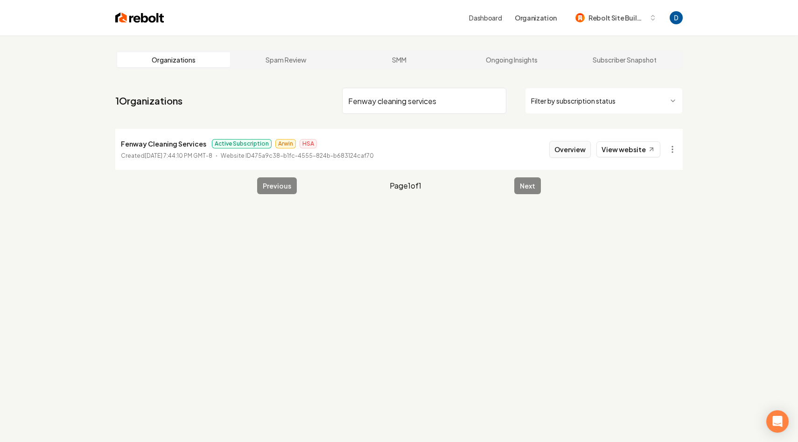
type input "Fenway cleaning services"
click at [580, 154] on button "Overview" at bounding box center [571, 149] width 42 height 17
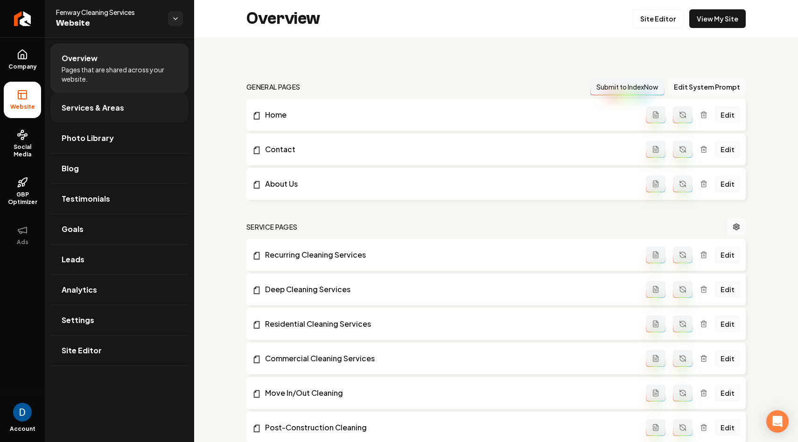
click at [56, 110] on link "Services & Areas" at bounding box center [119, 108] width 138 height 30
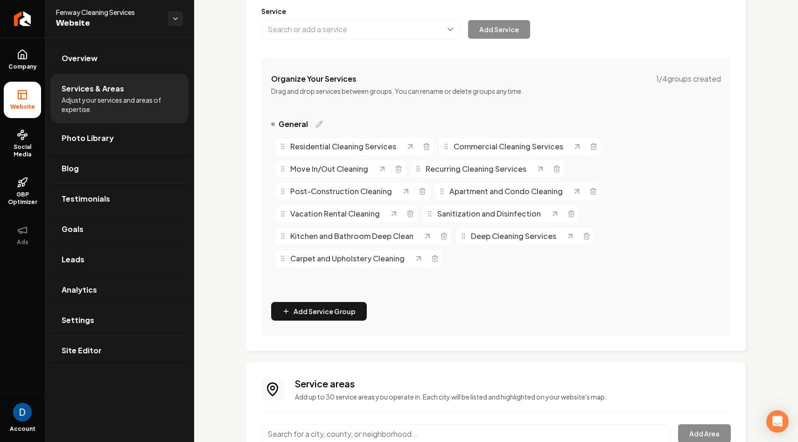
scroll to position [44, 0]
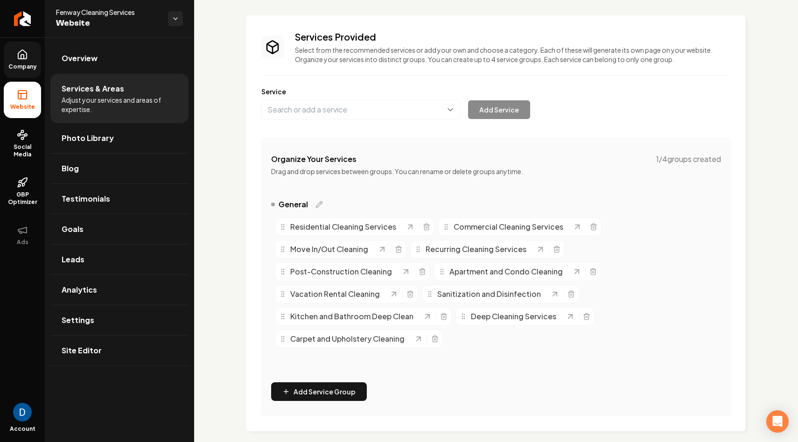
click at [21, 76] on link "Company" at bounding box center [22, 60] width 37 height 36
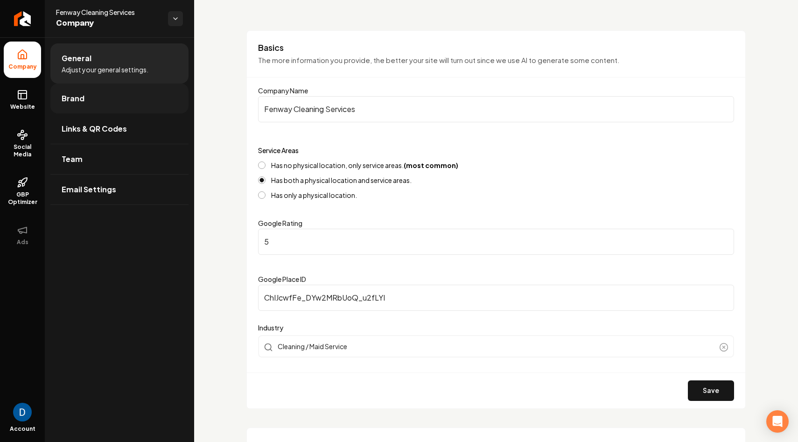
click at [125, 101] on link "Brand" at bounding box center [119, 99] width 138 height 30
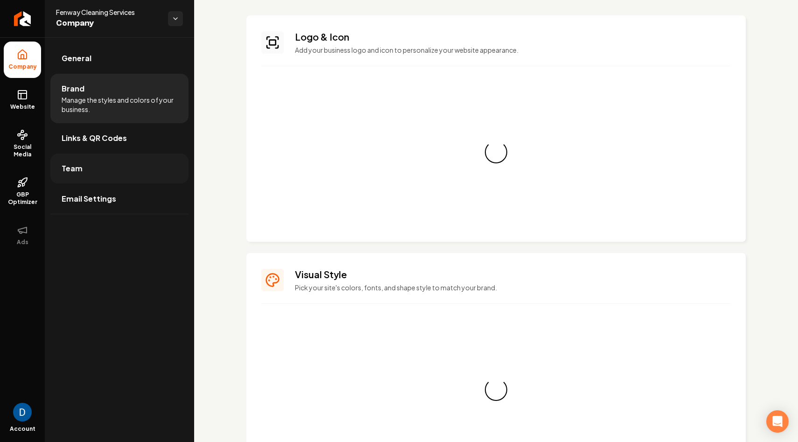
click at [96, 162] on link "Team" at bounding box center [119, 169] width 138 height 30
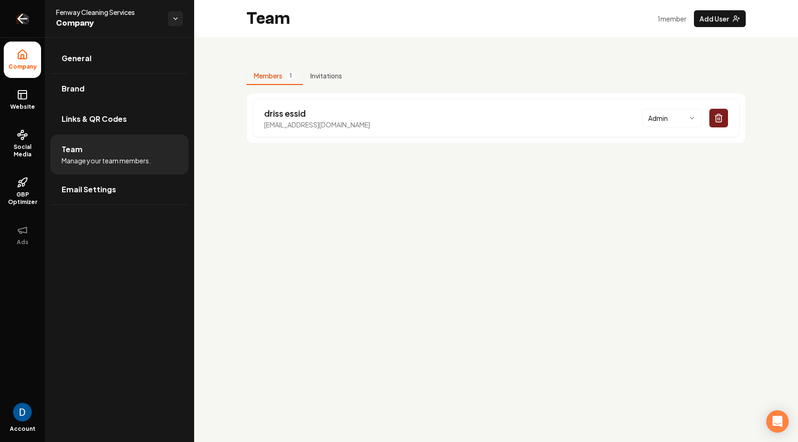
click at [20, 19] on icon "Return to dashboard" at bounding box center [22, 18] width 15 height 15
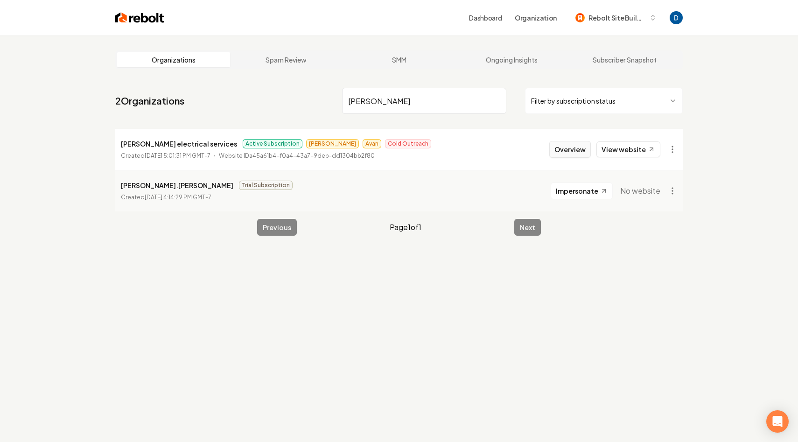
type input "Ruben"
click at [578, 149] on button "Overview" at bounding box center [571, 149] width 42 height 17
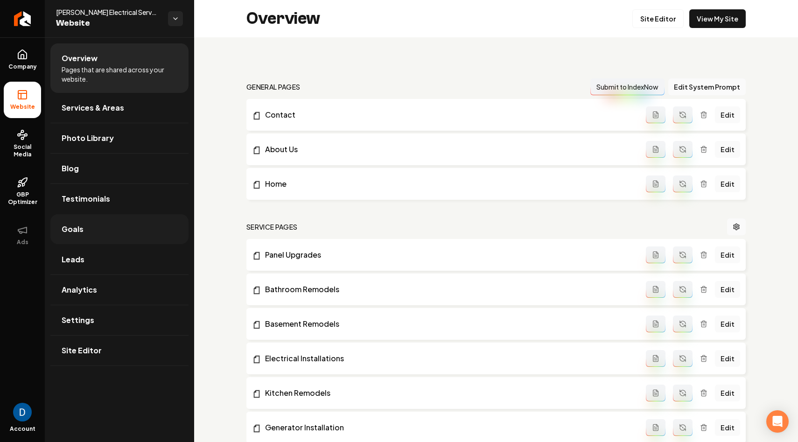
click at [95, 233] on link "Goals" at bounding box center [119, 229] width 138 height 30
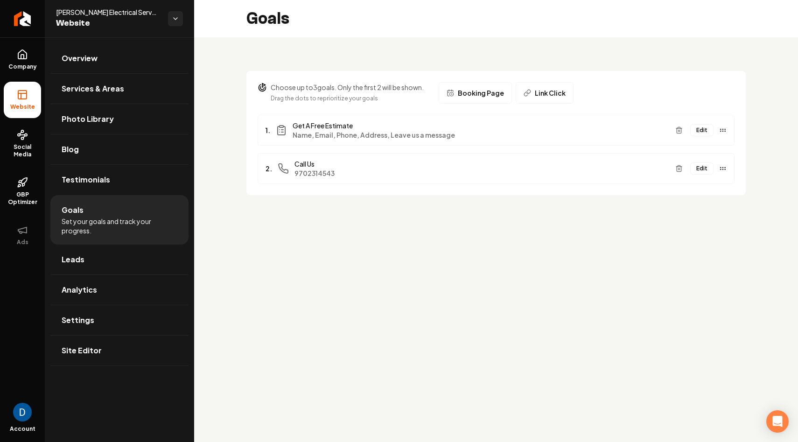
click at [46, 66] on ul "Overview Services & Areas Photo Library Blog Testimonials Goals Set your goals …" at bounding box center [119, 204] width 149 height 334
click at [32, 66] on span "Company" at bounding box center [23, 66] width 36 height 7
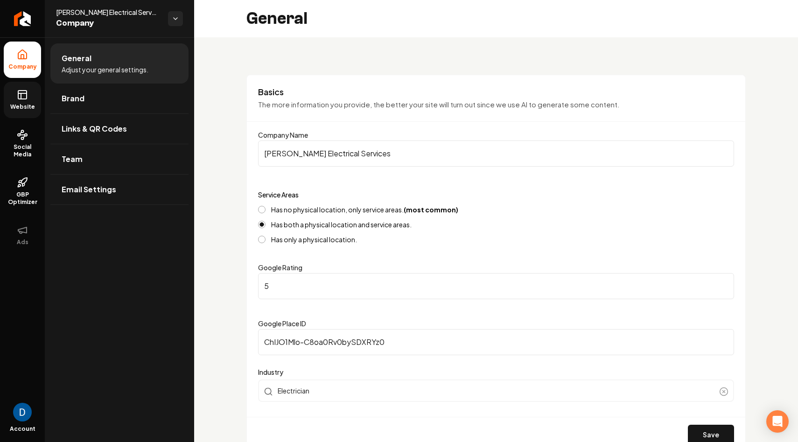
click at [22, 95] on icon at bounding box center [22, 94] width 11 height 11
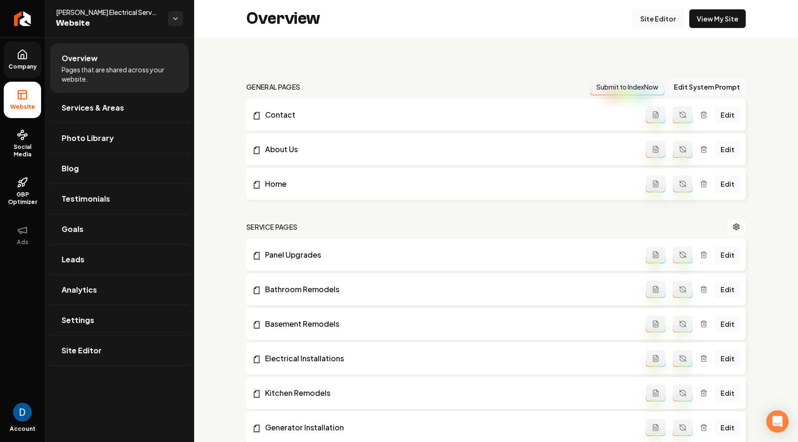
click at [652, 22] on link "Site Editor" at bounding box center [658, 18] width 51 height 19
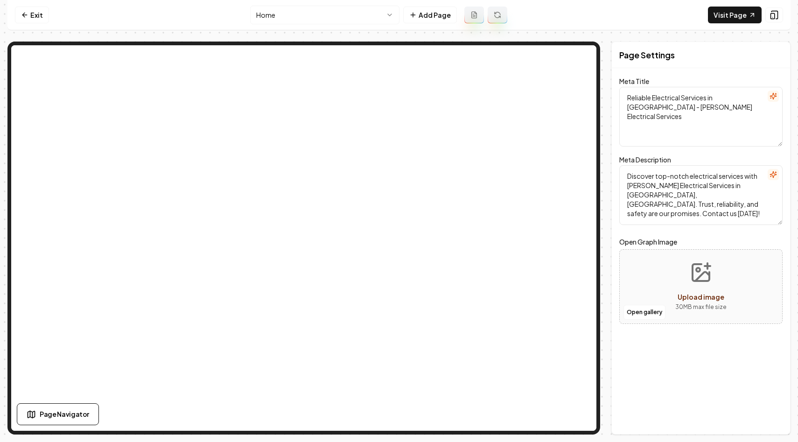
click at [305, 13] on html "Computer Required This feature is only available on a computer. Please switch t…" at bounding box center [399, 221] width 798 height 442
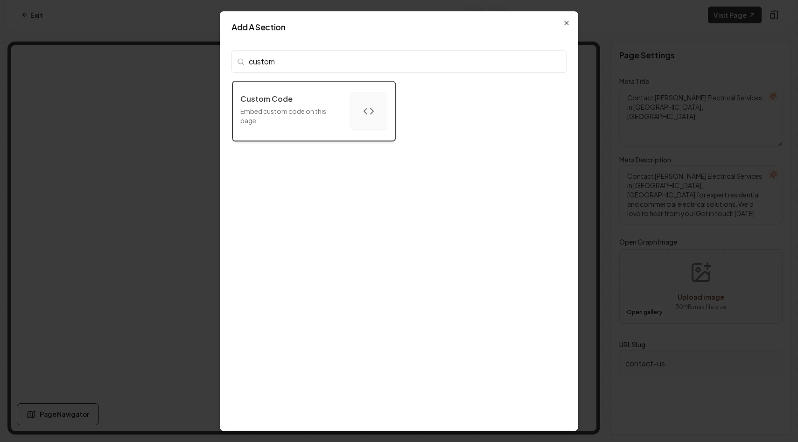
type input "custom"
click at [325, 135] on button "Custom Code Embed custom code on this page." at bounding box center [314, 111] width 163 height 60
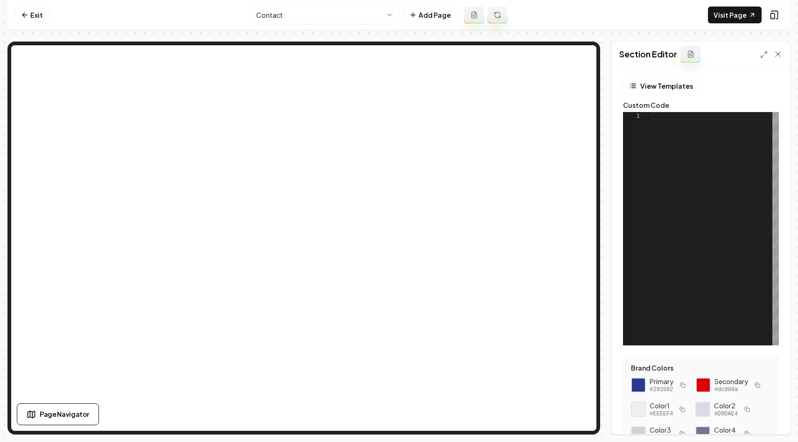
click at [733, 179] on div at bounding box center [715, 228] width 127 height 233
click at [757, 417] on button "Save" at bounding box center [770, 418] width 28 height 17
click at [686, 160] on div "<!--Start of Housecallpro Online booking button--> < button data-token = "9c50e…" at bounding box center [809, 228] width 610 height 233
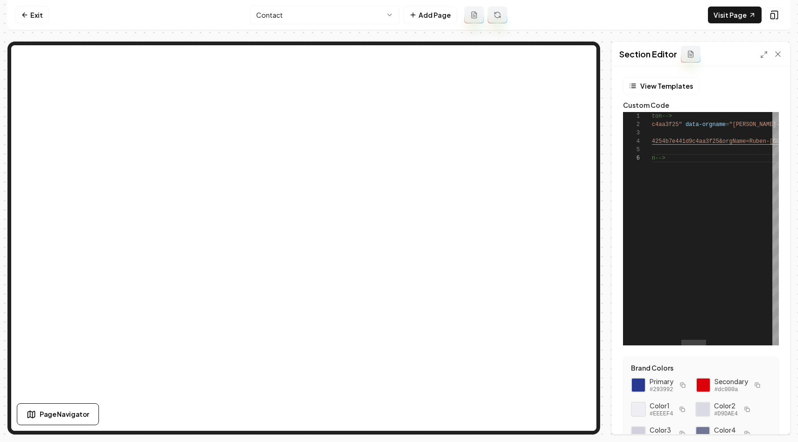
scroll to position [42, 161]
type textarea "**********"
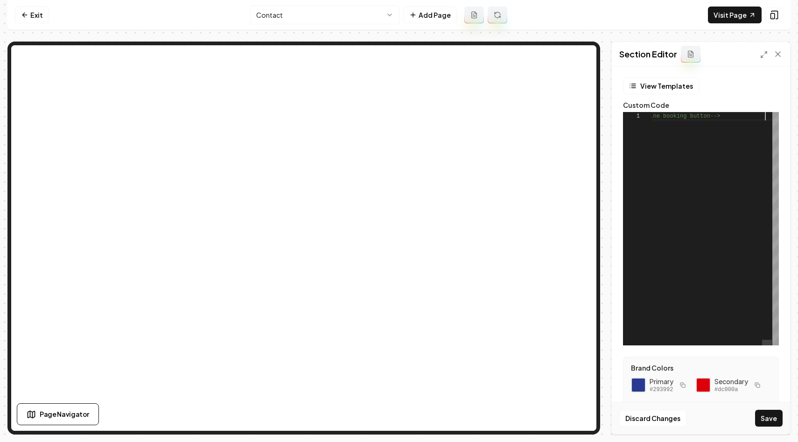
scroll to position [0, 1470]
click at [768, 426] on button "Save" at bounding box center [770, 418] width 28 height 17
type textarea "**********"
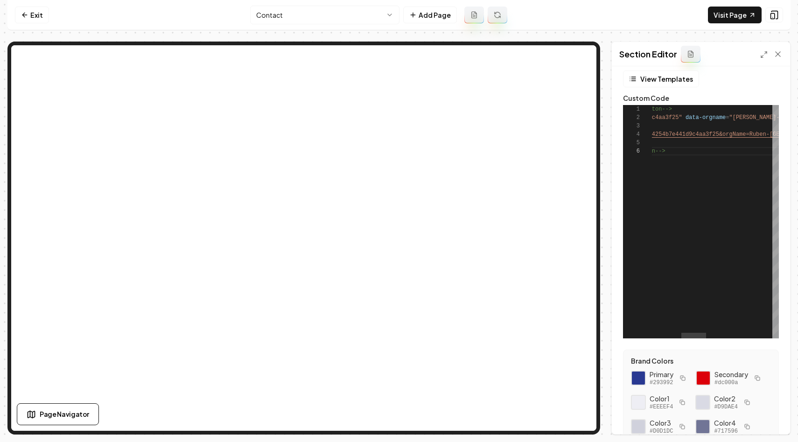
scroll to position [0, 0]
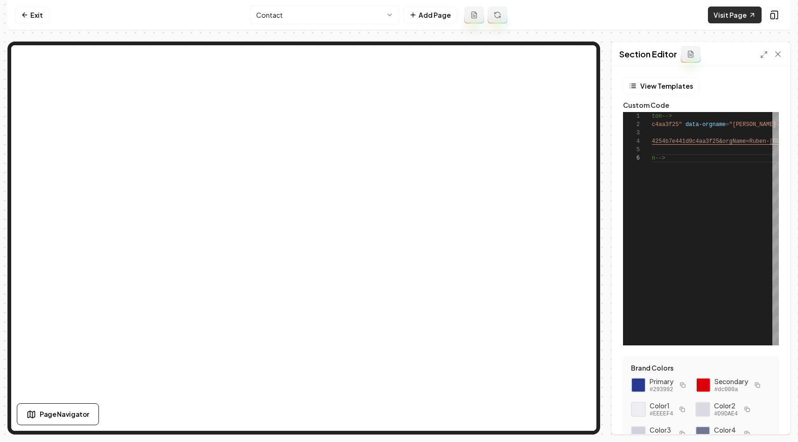
click at [722, 14] on link "Visit Page" at bounding box center [735, 15] width 54 height 17
click at [680, 158] on div "<!--Start of Housecallpro Online booking button--> < button data-token = "9c50e…" at bounding box center [809, 228] width 610 height 233
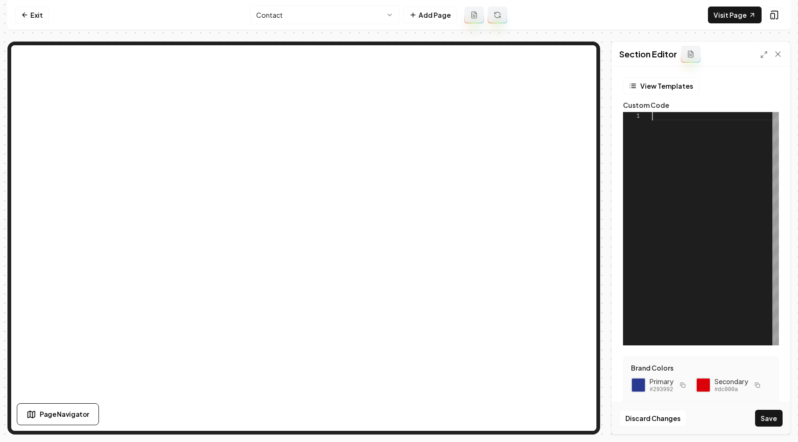
scroll to position [76, 162]
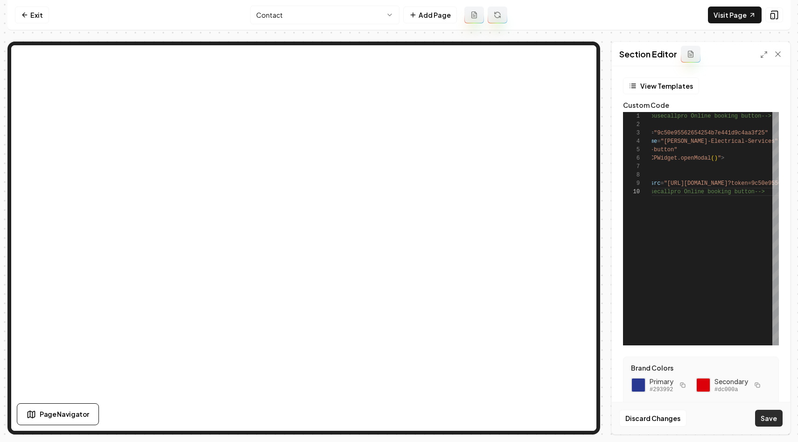
click at [770, 420] on button "Save" at bounding box center [770, 418] width 28 height 17
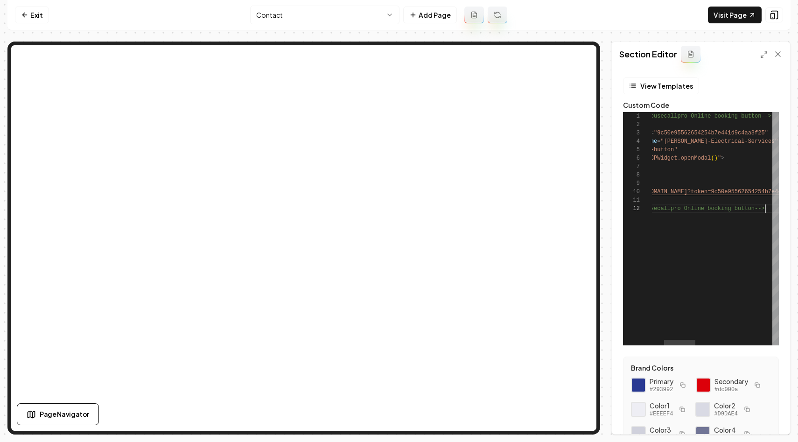
type textarea "**********"
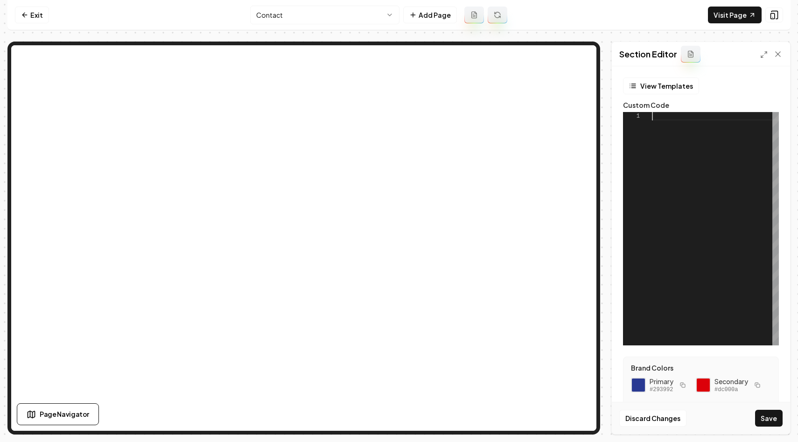
type textarea "**********"
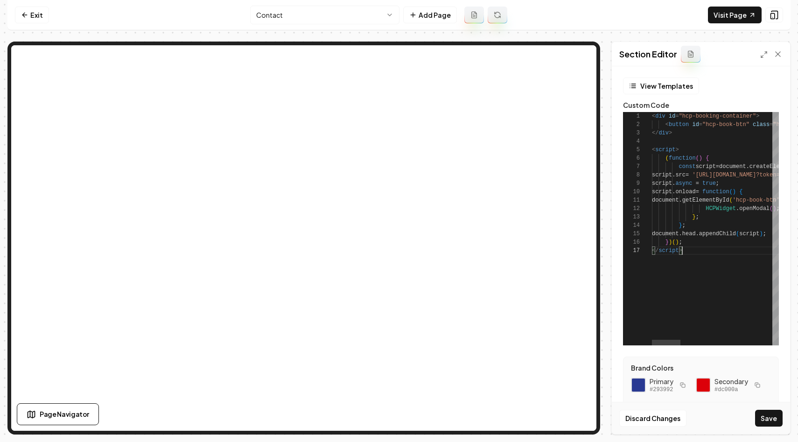
scroll to position [50, 30]
click at [770, 419] on button "Save" at bounding box center [770, 418] width 28 height 17
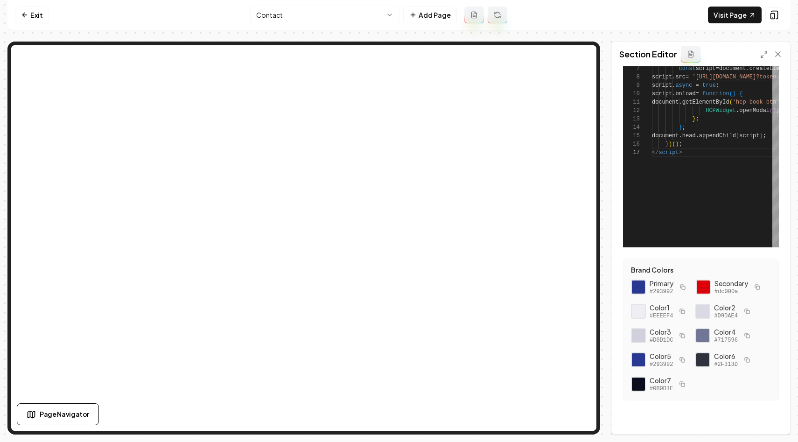
scroll to position [0, 0]
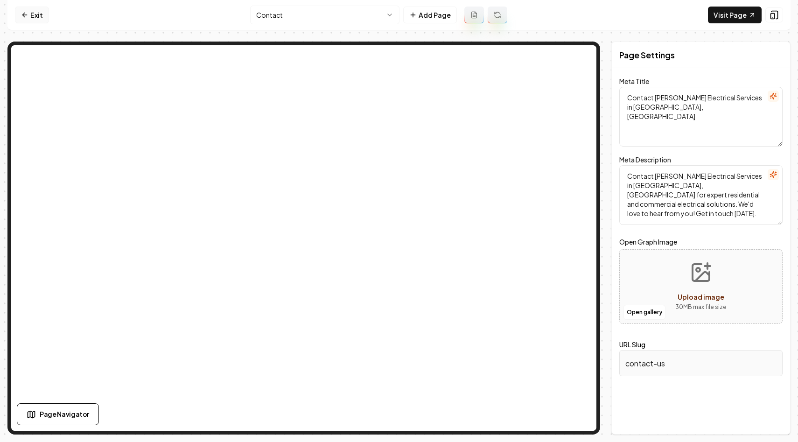
click at [27, 13] on icon at bounding box center [24, 14] width 7 height 7
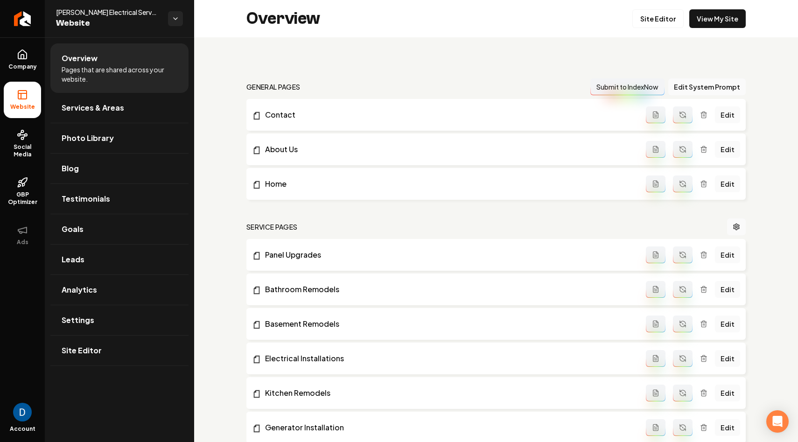
click at [73, 7] on div "Ruben Aragon Electrical Services Website" at bounding box center [119, 18] width 149 height 37
click at [72, 6] on div "Ruben Aragon Electrical Services Website" at bounding box center [119, 18] width 149 height 37
drag, startPoint x: 72, startPoint y: 6, endPoint x: 72, endPoint y: 11, distance: 4.7
click at [72, 6] on div "Ruben Aragon Electrical Services Website" at bounding box center [119, 18] width 149 height 37
click at [72, 11] on span "Ruben Aragon Electrical Services" at bounding box center [108, 11] width 105 height 9
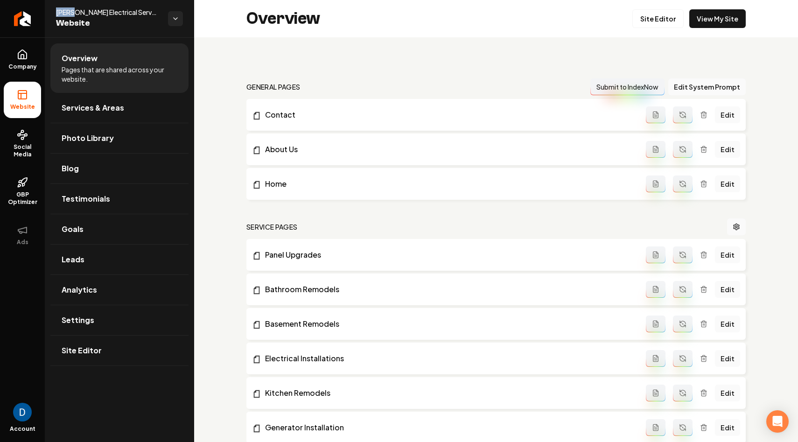
click at [72, 12] on span "Ruben Aragon Electrical Services" at bounding box center [108, 11] width 105 height 9
copy span "Ruben Aragon Electrical Services"
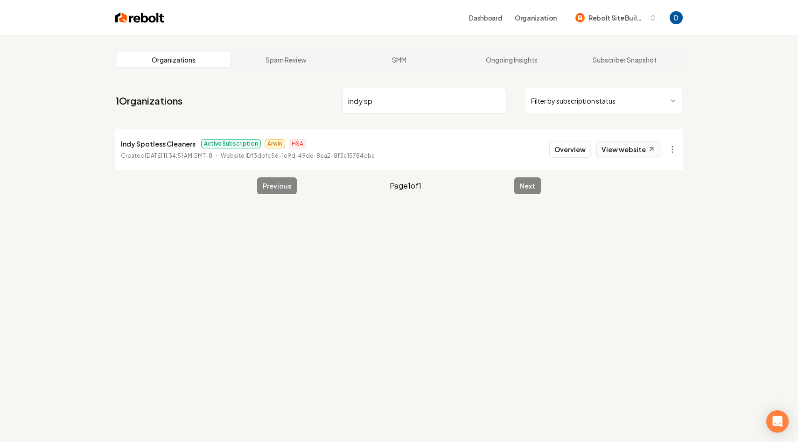
type input "indy sp"
click at [612, 145] on link "View website" at bounding box center [629, 149] width 64 height 16
click at [181, 141] on p "Indy Spotless Cleaners" at bounding box center [158, 143] width 75 height 11
click at [181, 139] on p "Indy Spotless Cleaners" at bounding box center [158, 143] width 75 height 11
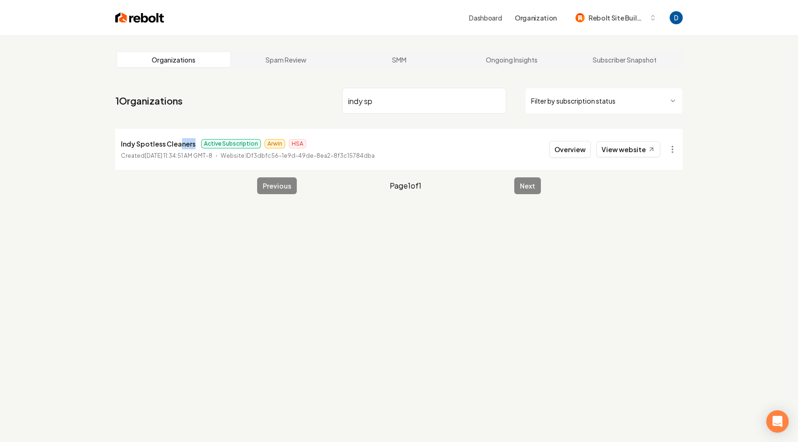
click at [180, 140] on p "Indy Spotless Cleaners" at bounding box center [158, 143] width 75 height 11
copy p "Indy Spotless Cleaners"
click at [657, 153] on link "View website" at bounding box center [629, 149] width 64 height 16
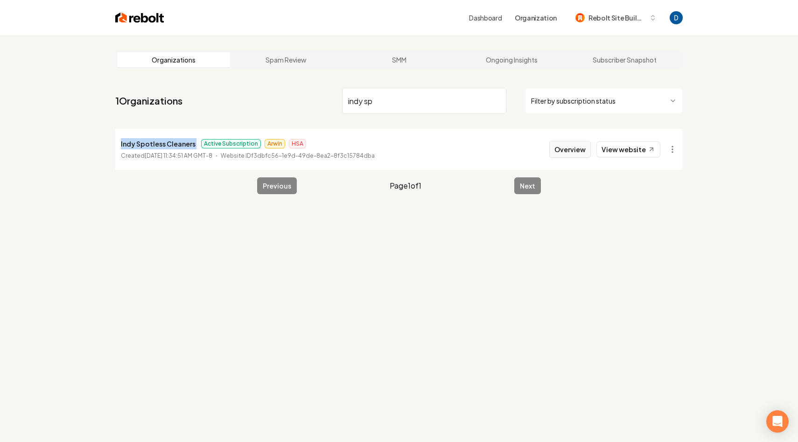
click at [587, 148] on button "Overview" at bounding box center [571, 149] width 42 height 17
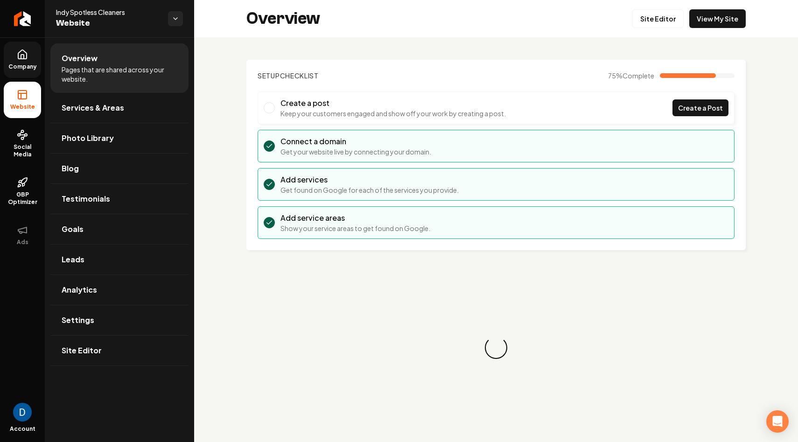
click at [31, 59] on link "Company" at bounding box center [22, 60] width 37 height 36
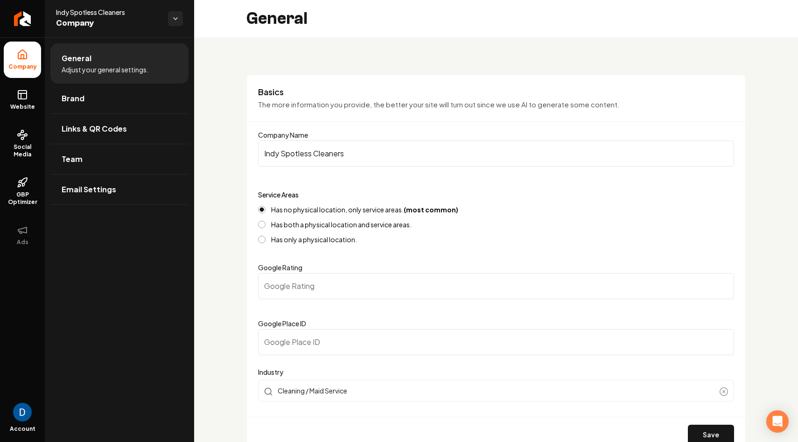
click at [321, 346] on input "Google Place ID" at bounding box center [496, 342] width 476 height 26
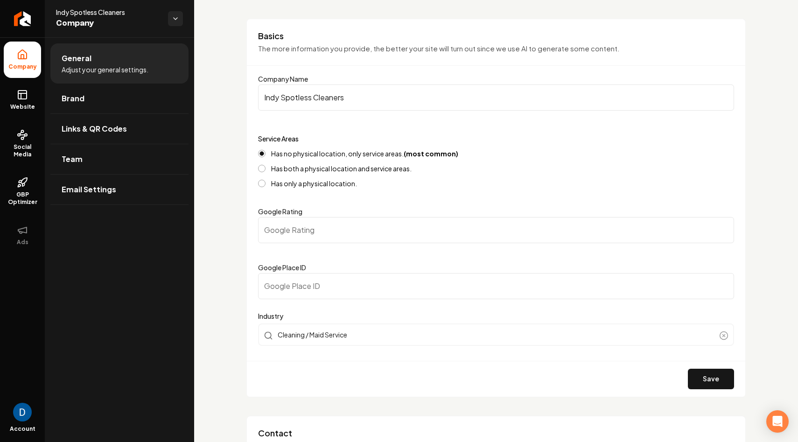
scroll to position [57, 0]
paste input "ChIJ34avGw41pkURBmJHcXFHurE"
type input "ChIJ34avGw41pkURBmJHcXFHurE"
click at [721, 385] on button "Save" at bounding box center [711, 378] width 46 height 21
type input "0"
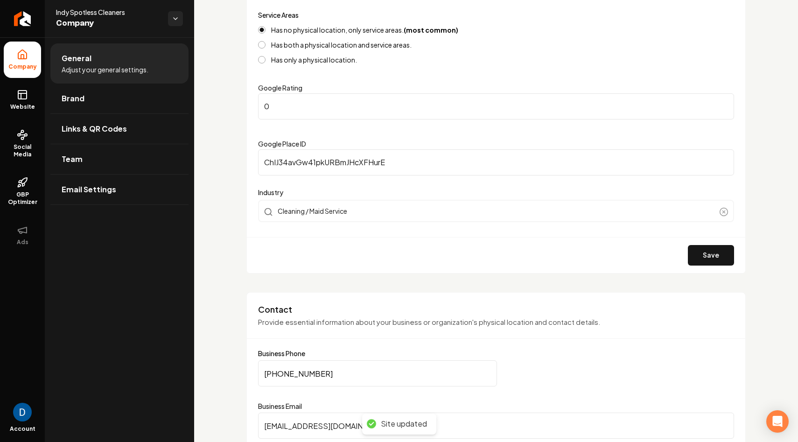
scroll to position [291, 0]
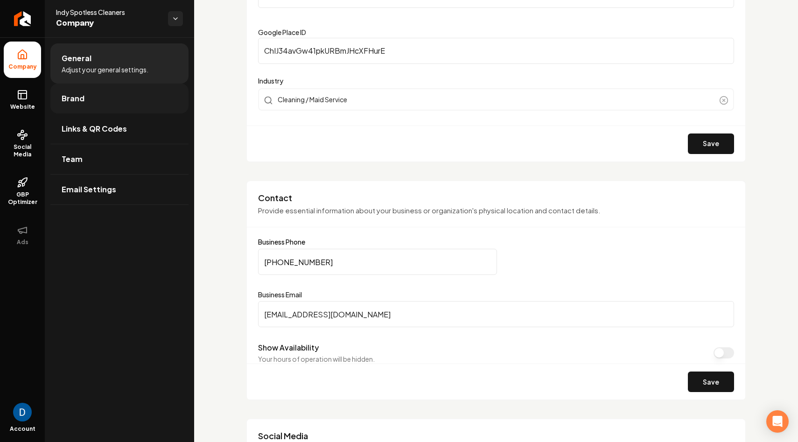
click at [87, 106] on link "Brand" at bounding box center [119, 99] width 138 height 30
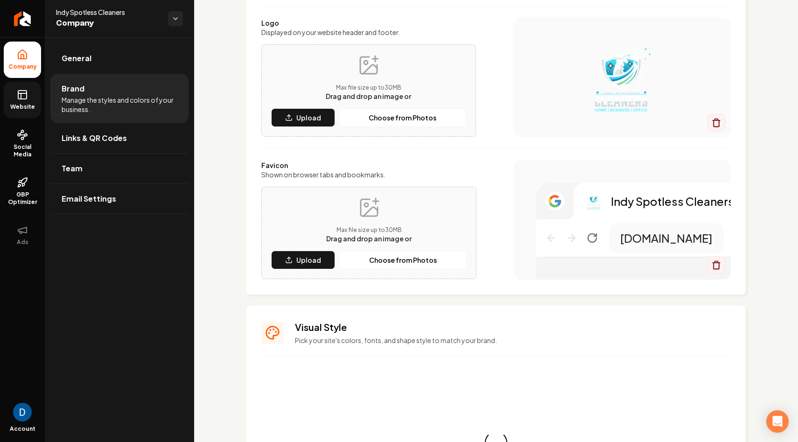
scroll to position [291, 0]
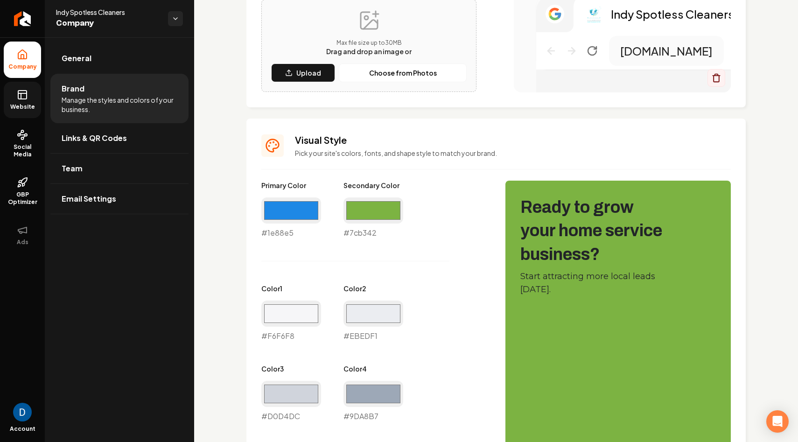
click at [28, 99] on link "Website" at bounding box center [22, 100] width 37 height 36
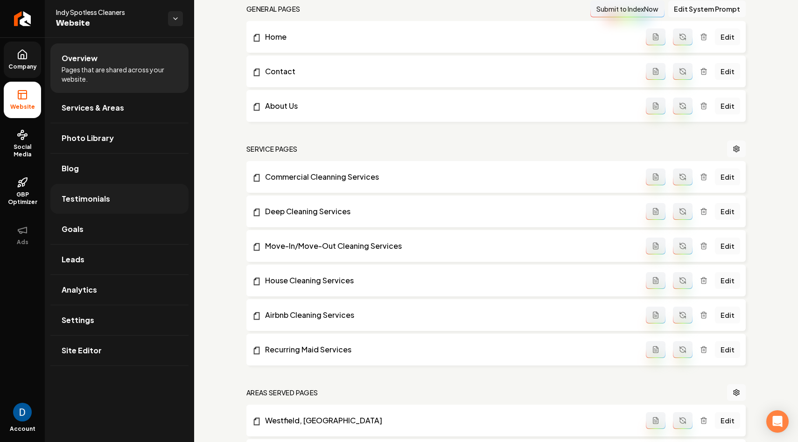
click at [127, 198] on link "Testimonials" at bounding box center [119, 199] width 138 height 30
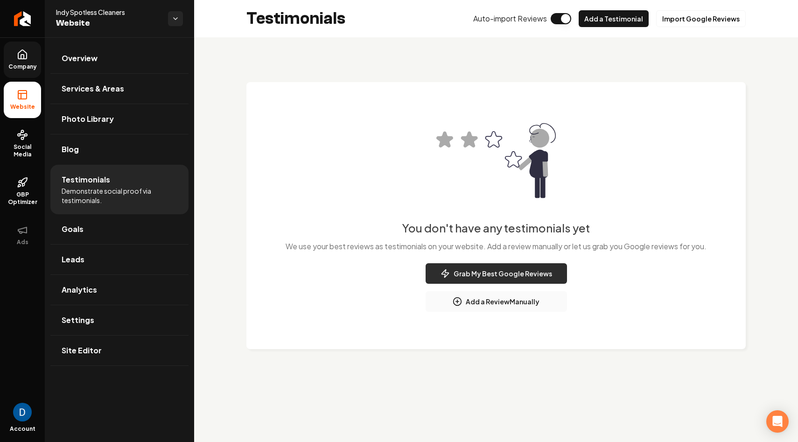
click at [504, 270] on button "Grab My Best Google Reviews" at bounding box center [496, 273] width 141 height 21
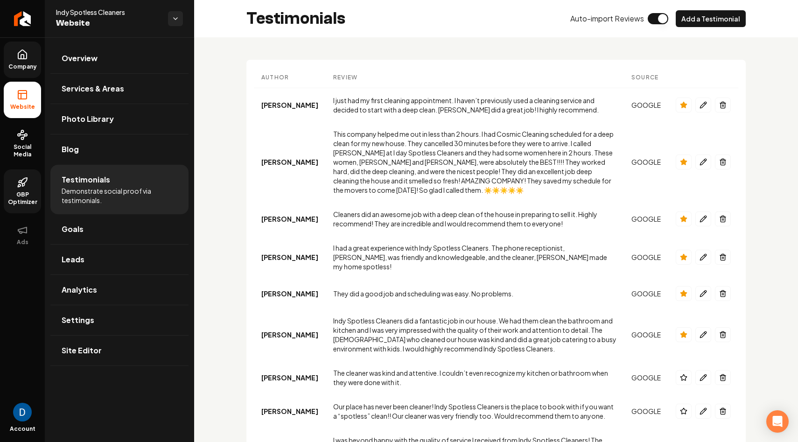
click at [17, 193] on span "GBP Optimizer" at bounding box center [22, 198] width 37 height 15
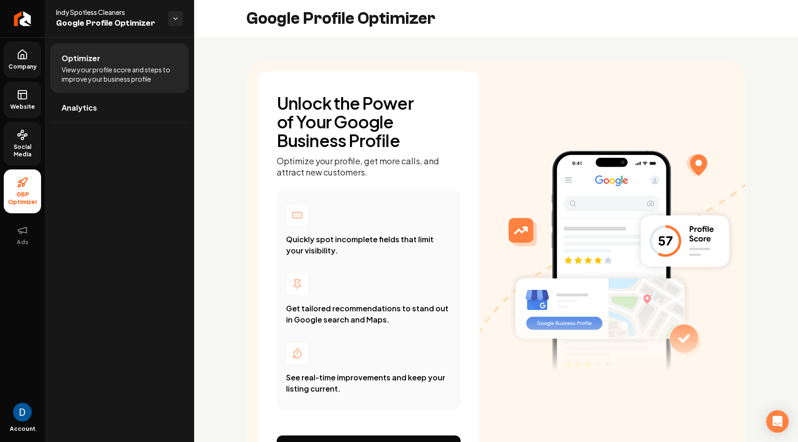
click at [22, 156] on span "Social Media" at bounding box center [22, 150] width 37 height 15
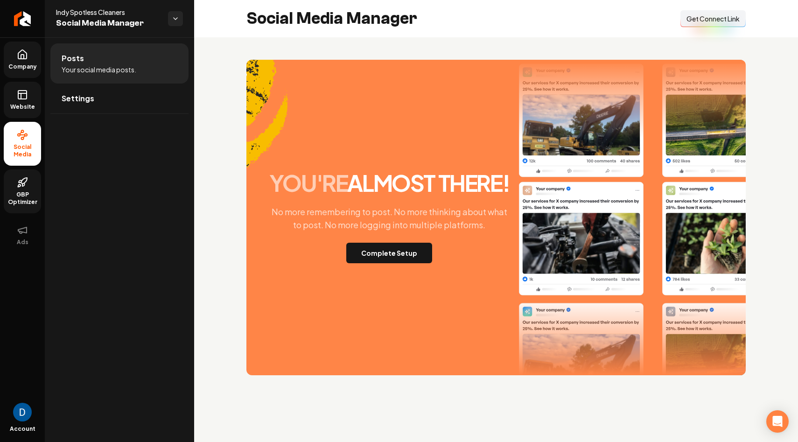
click at [726, 19] on span "Get Connect Link" at bounding box center [713, 18] width 53 height 9
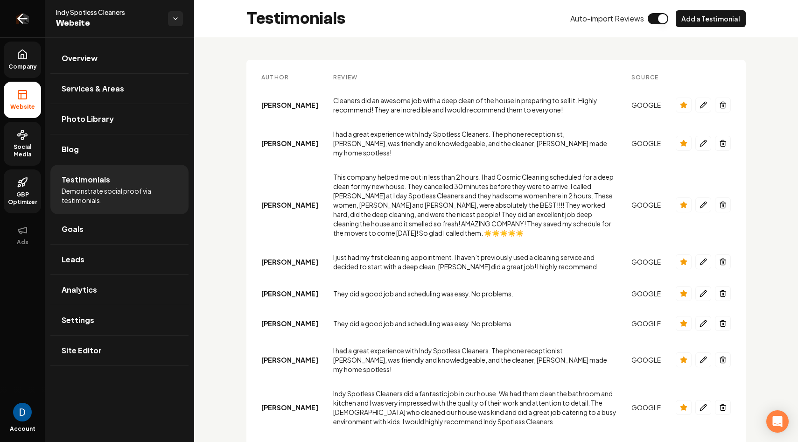
click at [37, 14] on link "Return to dashboard" at bounding box center [22, 18] width 45 height 37
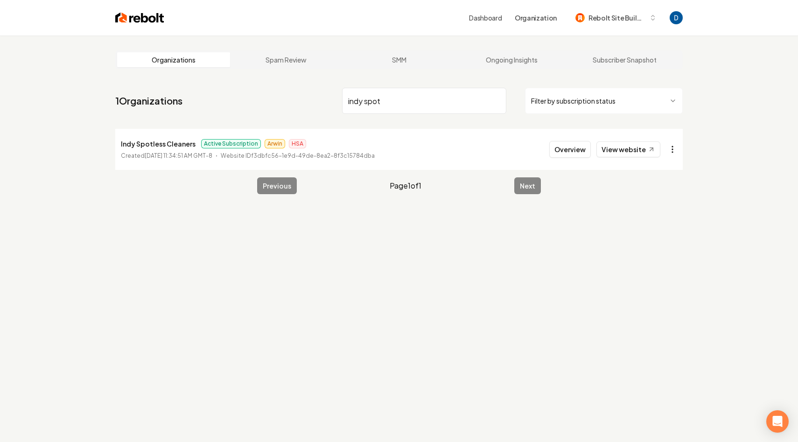
click at [677, 152] on html "Dashboard Organization Rebolt Site Builder Organizations Spam Review SMM Ongoin…" at bounding box center [399, 221] width 798 height 442
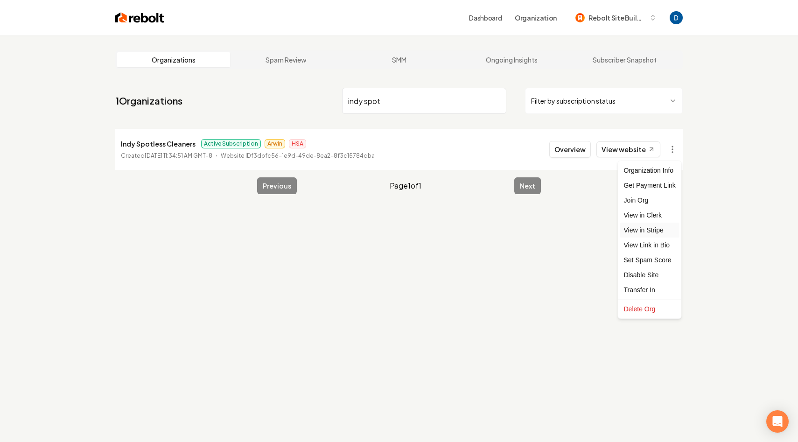
click at [662, 229] on link "View in Stripe" at bounding box center [650, 230] width 59 height 15
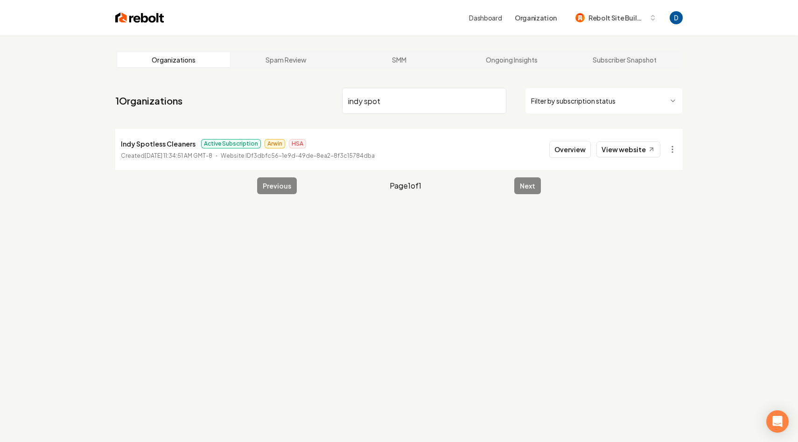
click at [389, 91] on input "indy spot" at bounding box center [424, 101] width 164 height 26
paste input "Baltimore Cleaning Company"
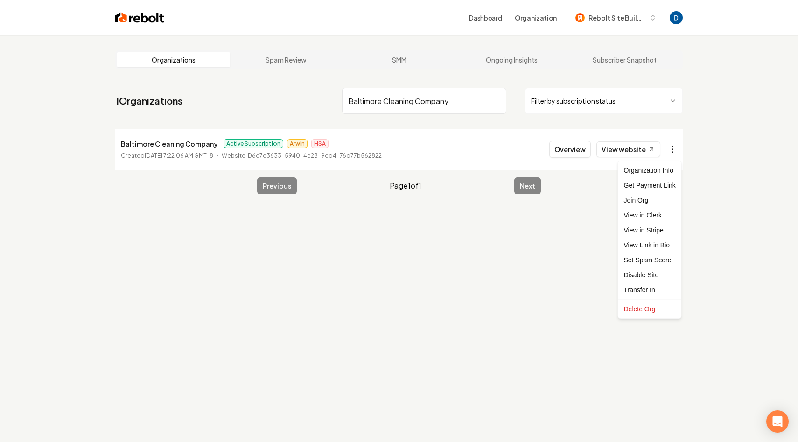
click at [670, 151] on html "Dashboard Organization Rebolt Site Builder Organizations Spam Review SMM Ongoin…" at bounding box center [399, 221] width 798 height 442
click at [654, 232] on link "View in Stripe" at bounding box center [650, 230] width 59 height 15
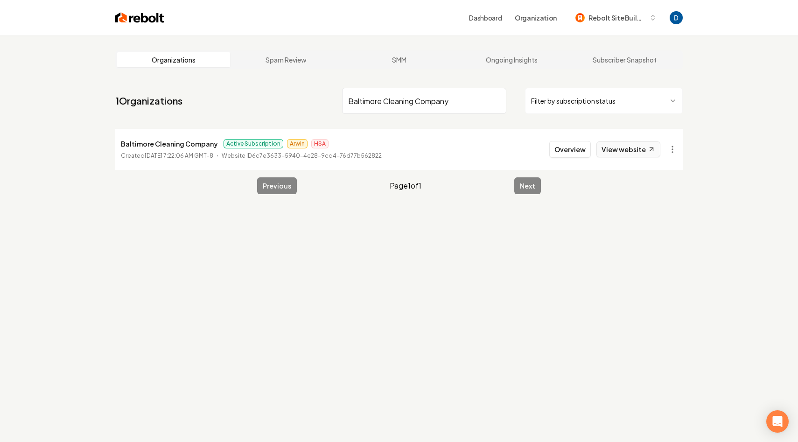
click at [647, 144] on link "View website" at bounding box center [629, 149] width 64 height 16
click at [393, 96] on input "Baltimore Cleaning Company" at bounding box center [424, 101] width 164 height 26
type input "green relief"
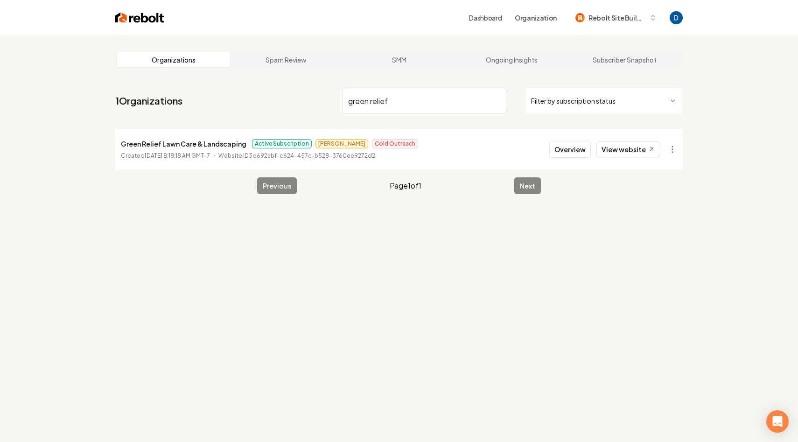
click at [551, 149] on li "Green Relief Lawn Care & Landscaping Active Subscription James Cold Outreach Cr…" at bounding box center [399, 149] width 568 height 41
click at [565, 147] on button "Overview" at bounding box center [571, 149] width 42 height 17
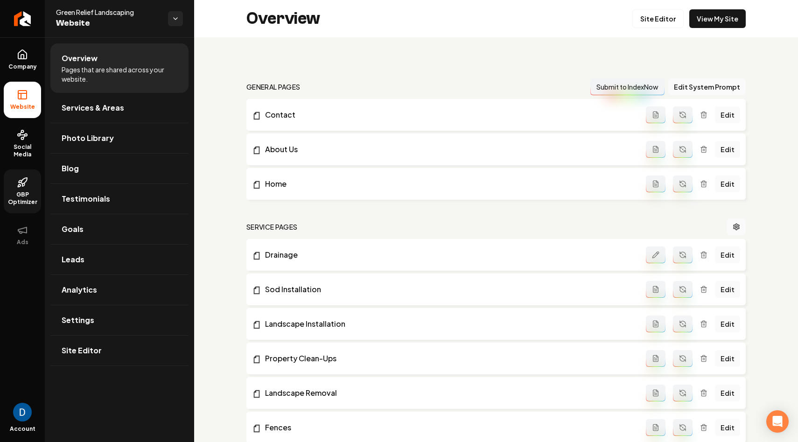
click at [33, 170] on link "GBP Optimizer" at bounding box center [22, 192] width 37 height 44
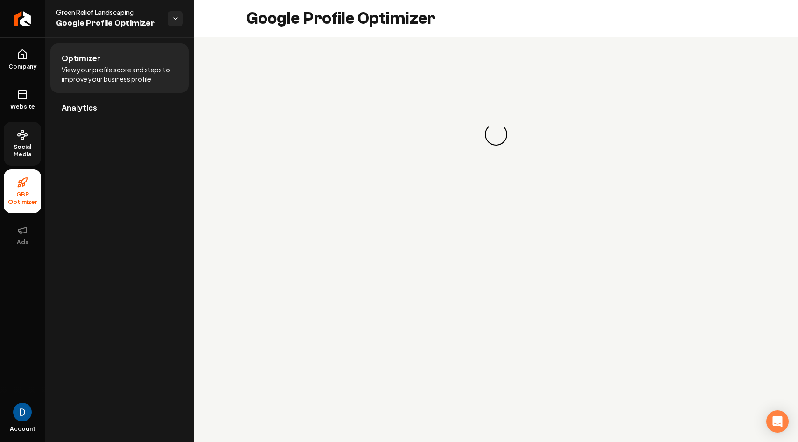
click at [29, 150] on span "Social Media" at bounding box center [22, 150] width 37 height 15
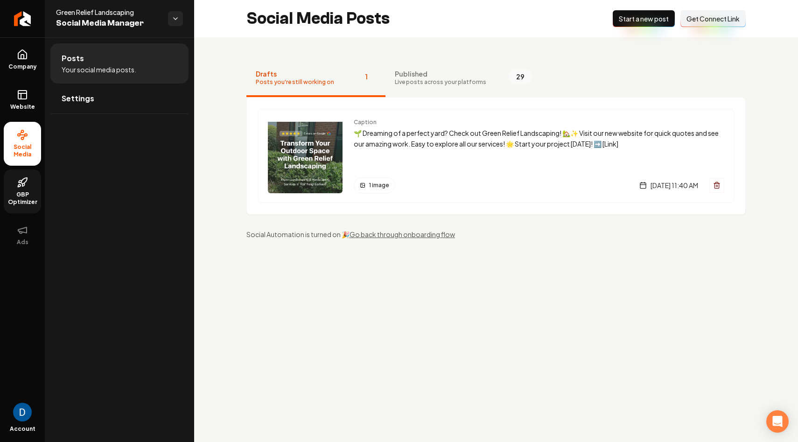
click at [422, 73] on span "Published" at bounding box center [441, 73] width 92 height 9
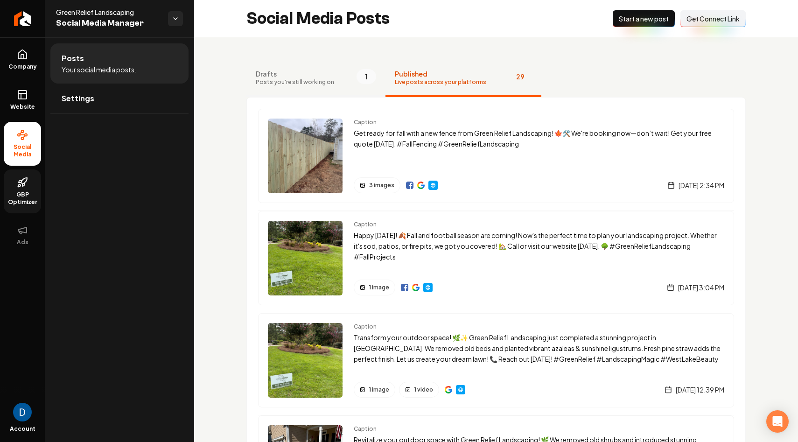
click at [311, 70] on span "Drafts" at bounding box center [295, 73] width 78 height 9
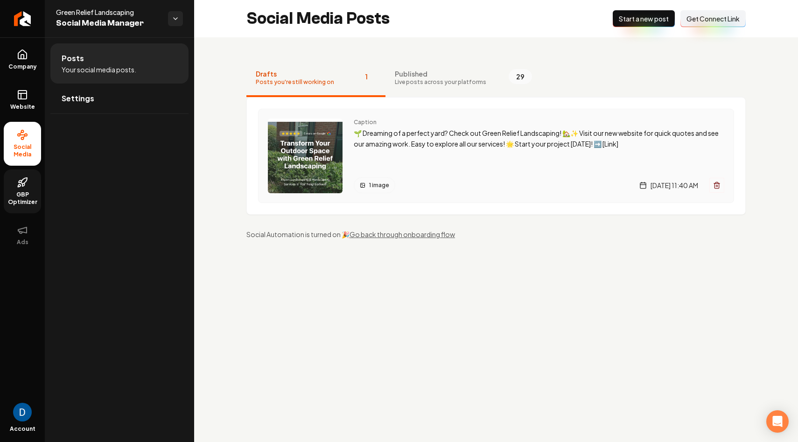
click at [477, 176] on div "Caption 🌱 Dreaming of a perfect yard? Check out Green Relief Landscaping! 🏡✨ Vi…" at bounding box center [539, 156] width 371 height 75
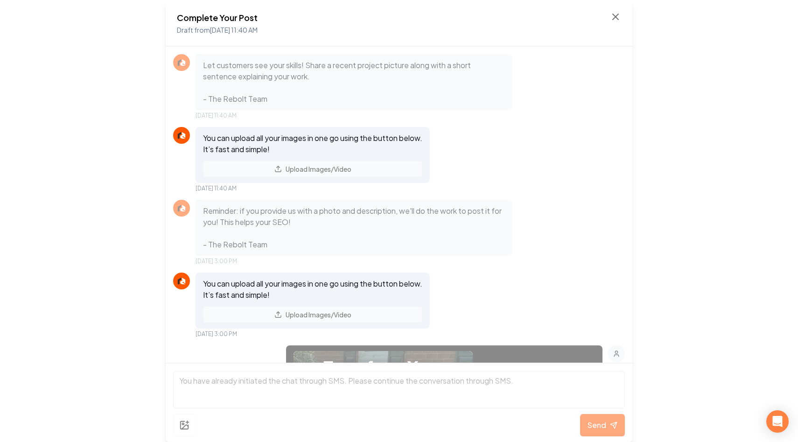
scroll to position [719, 0]
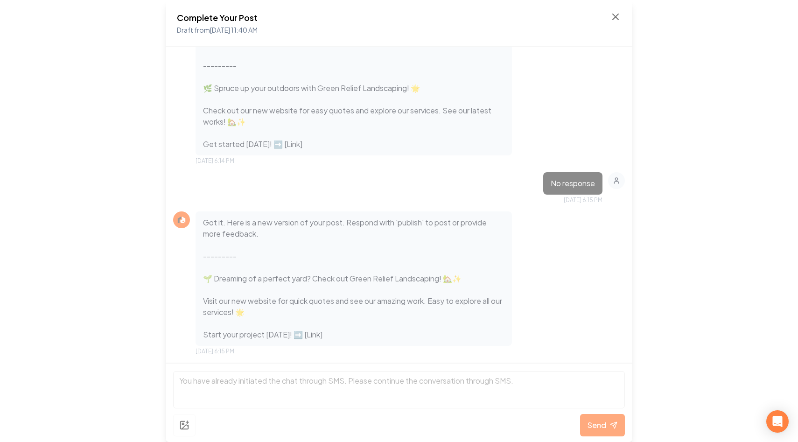
click at [607, 19] on div "Complete Your Post Draft from Sep 5, 2025 11:40 AM" at bounding box center [399, 23] width 445 height 24
click at [612, 17] on icon at bounding box center [615, 16] width 11 height 11
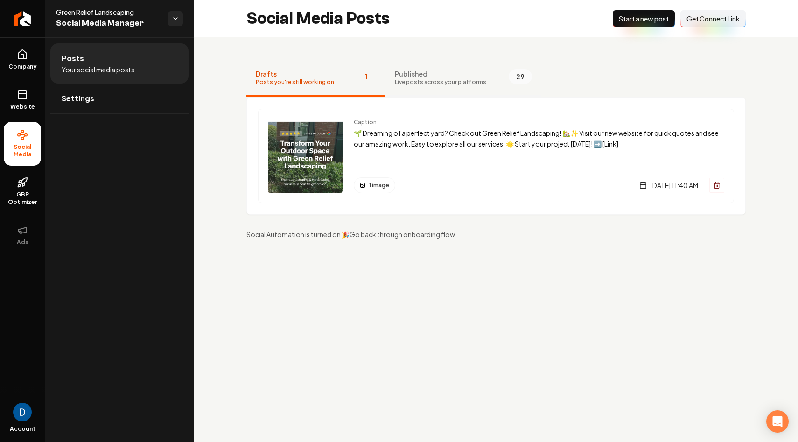
click at [485, 79] on button "Published Live posts across your platforms 29" at bounding box center [464, 78] width 156 height 37
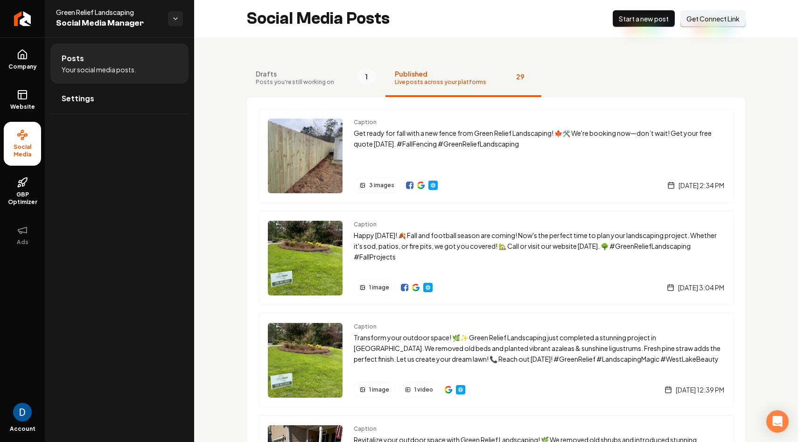
click at [339, 78] on button "Drafts Posts you're still working on 1" at bounding box center [316, 78] width 139 height 37
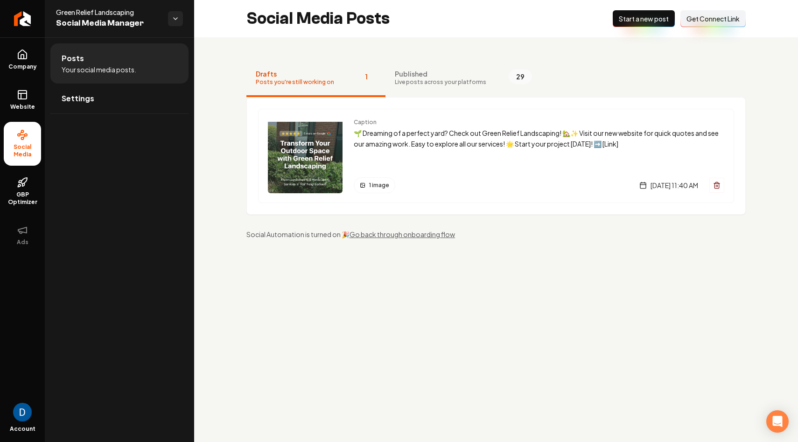
click at [659, 21] on span "Start a new post" at bounding box center [644, 18] width 50 height 9
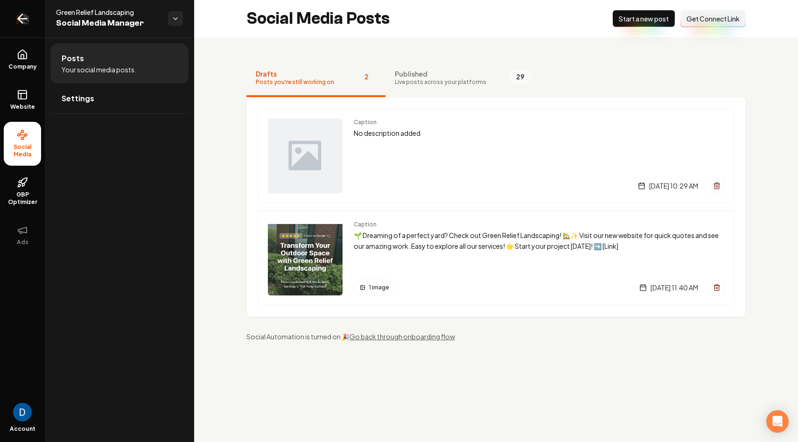
click at [34, 34] on link "Return to dashboard" at bounding box center [22, 18] width 45 height 37
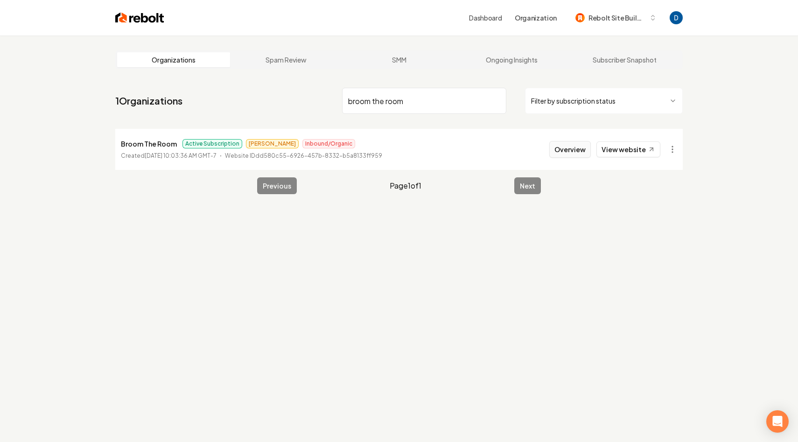
type input "broom the room"
click at [565, 156] on button "Overview" at bounding box center [571, 149] width 42 height 17
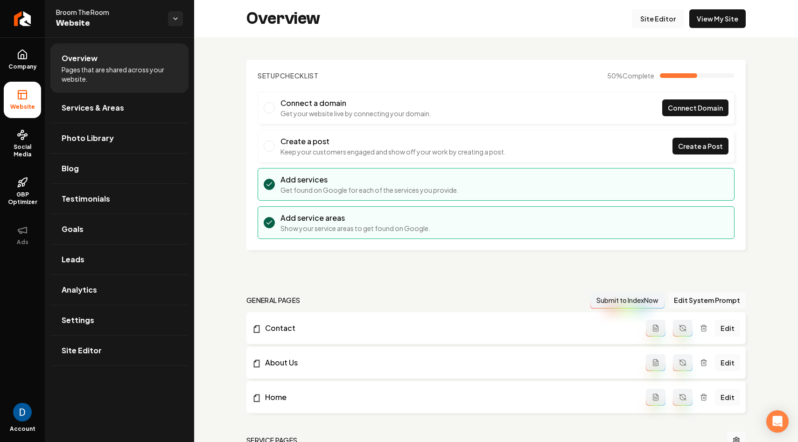
click at [670, 9] on link "Site Editor" at bounding box center [658, 18] width 51 height 19
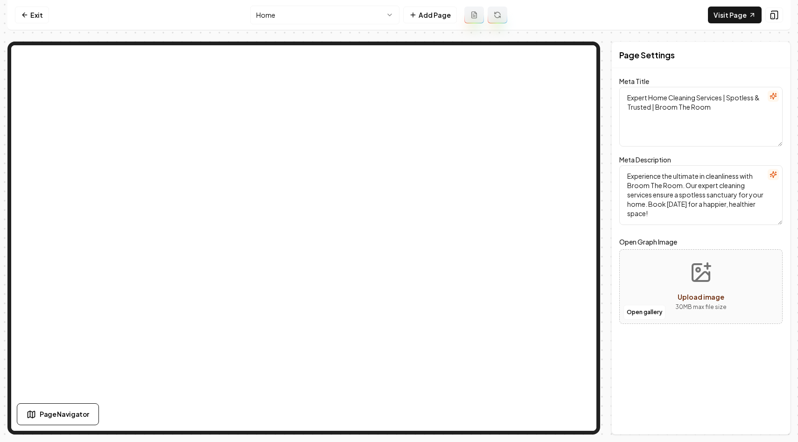
drag, startPoint x: 327, startPoint y: 24, endPoint x: 331, endPoint y: 15, distance: 9.2
click at [327, 24] on nav "Exit Home Add Page Visit Page" at bounding box center [399, 15] width 784 height 30
click at [332, 11] on html "Computer Required This feature is only available on a computer. Please switch t…" at bounding box center [399, 221] width 798 height 442
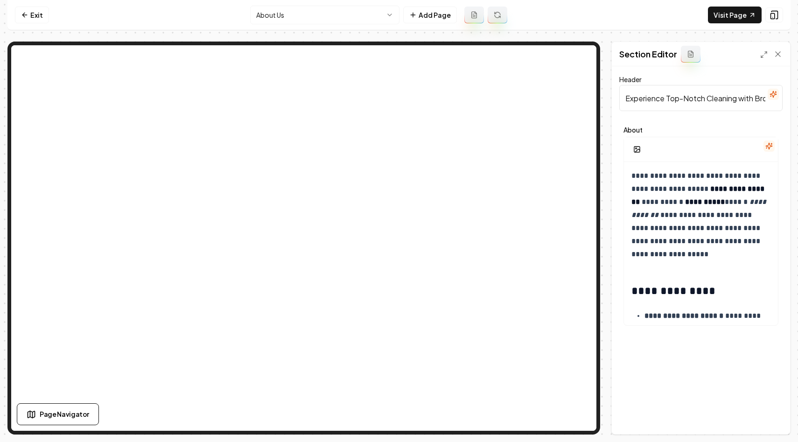
click at [774, 147] on button "button" at bounding box center [769, 146] width 11 height 11
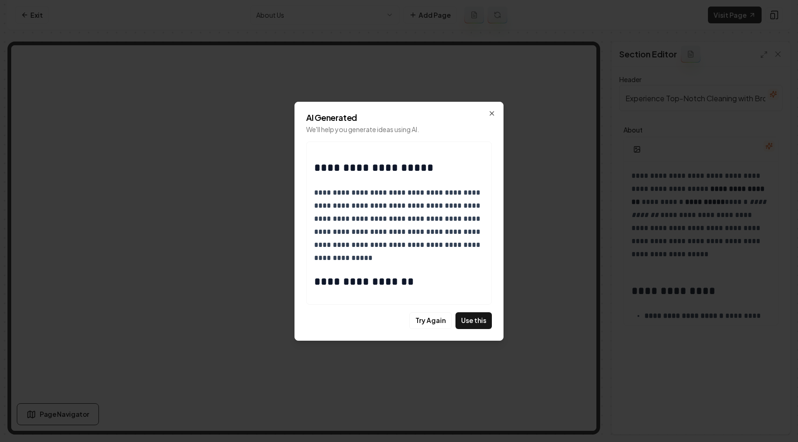
scroll to position [412, 0]
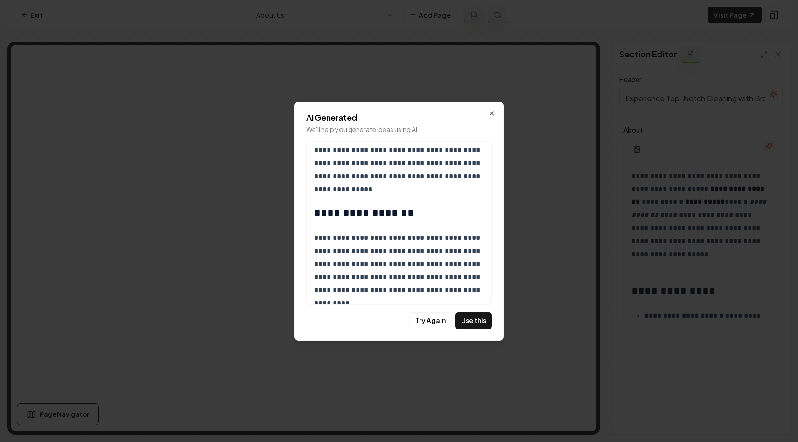
click at [472, 321] on button "Use this" at bounding box center [474, 320] width 36 height 17
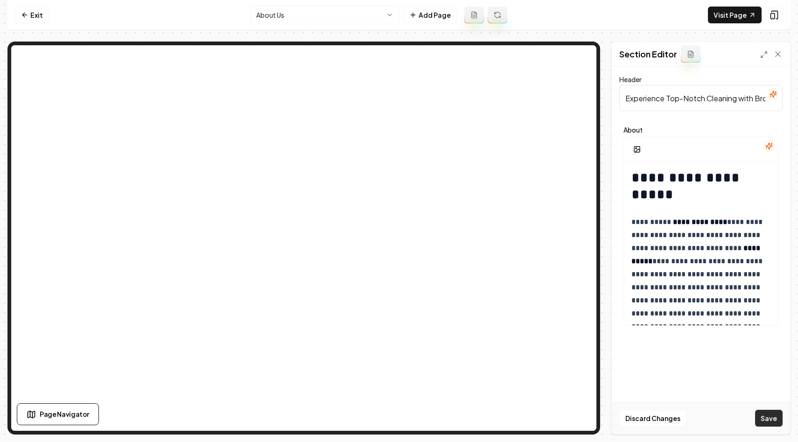
click at [769, 420] on button "Save" at bounding box center [770, 418] width 28 height 17
click at [373, 21] on html "**********" at bounding box center [399, 221] width 798 height 442
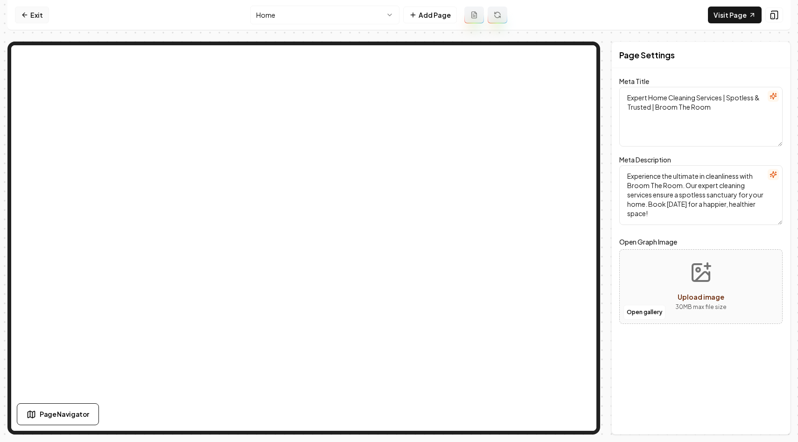
click at [28, 15] on icon at bounding box center [24, 14] width 7 height 7
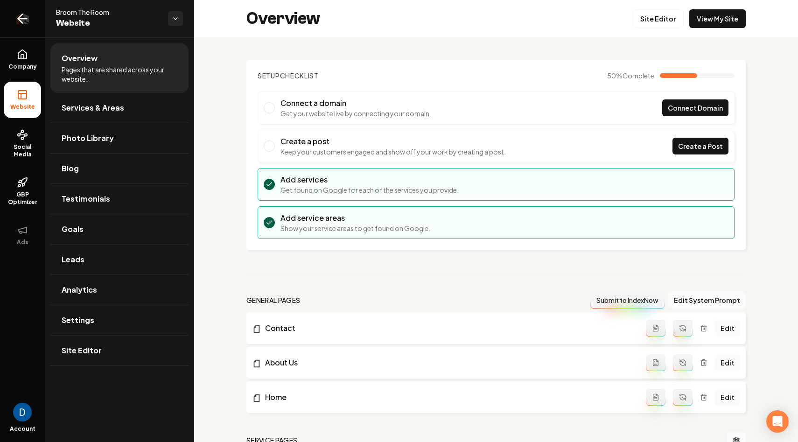
click at [28, 15] on icon "Return to dashboard" at bounding box center [22, 18] width 15 height 15
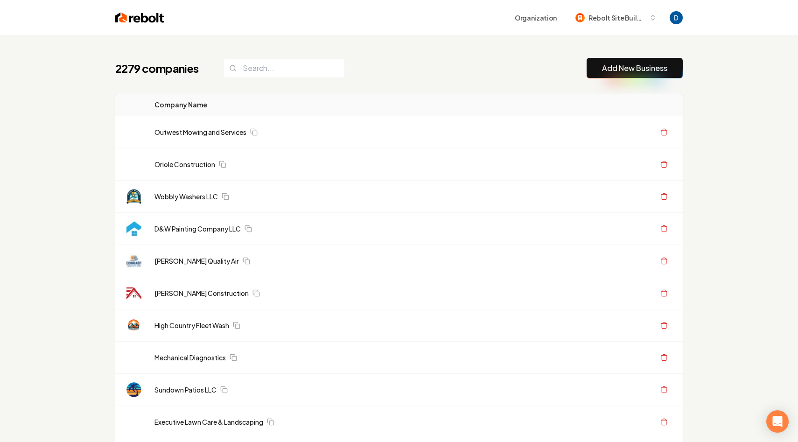
scroll to position [9, 0]
